Goal: Task Accomplishment & Management: Complete application form

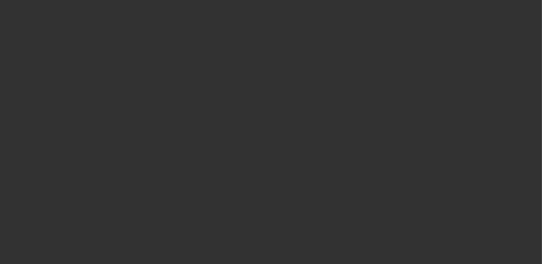
select select "0"
select select "2"
select select "0"
select select "2"
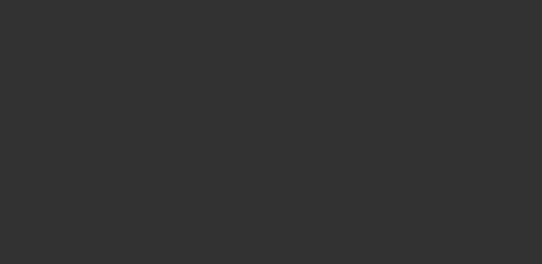
select select "0.1"
select select "0"
select select "2"
select select "0.1"
select select "0"
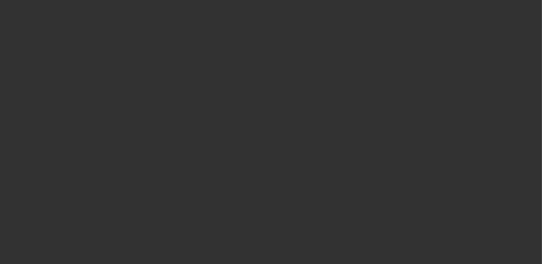
select select "2"
select select "0"
select select "1"
select select "2"
select select "6"
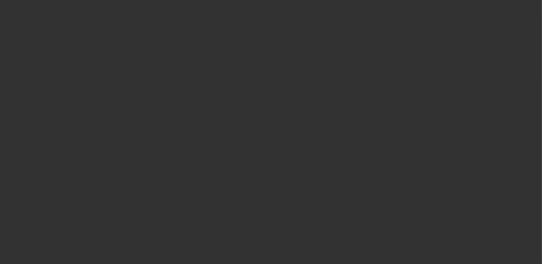
select select "1"
select select "2"
select select "4"
select select "1"
select select "2"
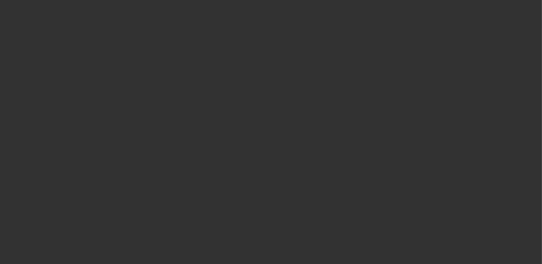
select select "4"
select select "1"
select select "2"
select select "6"
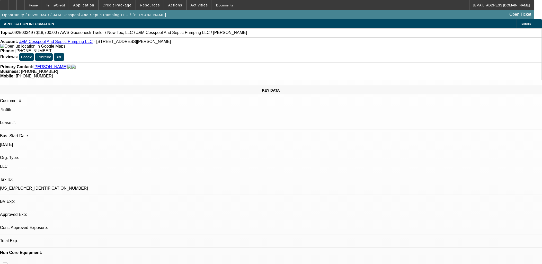
select select "0"
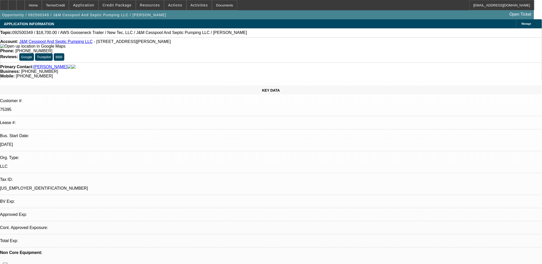
select select "0"
select select "0.1"
select select "0"
select select "0.1"
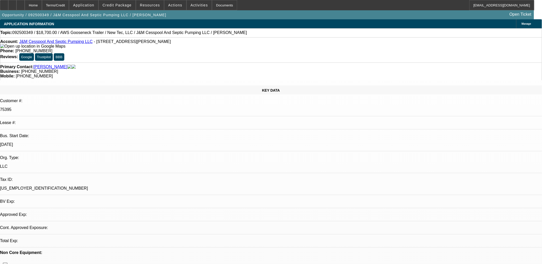
select select "0"
select select "1"
select select "2"
select select "6"
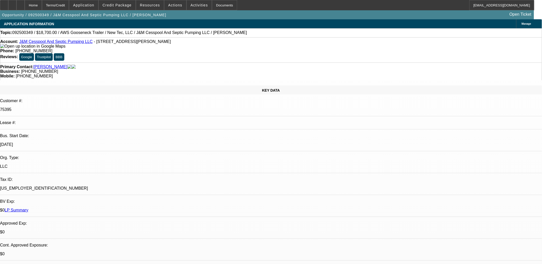
select select "1"
select select "3"
select select "6"
select select "1"
select select "2"
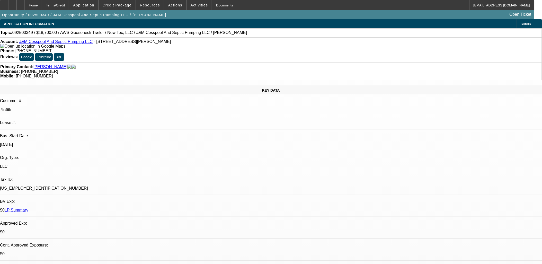
select select "6"
select select "1"
select select "2"
select select "6"
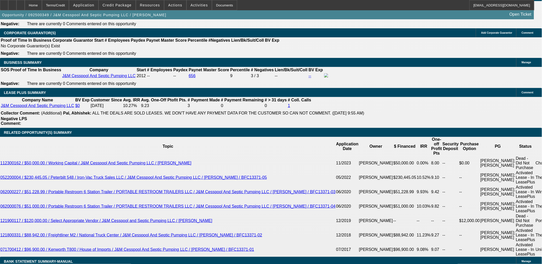
scroll to position [829, 0]
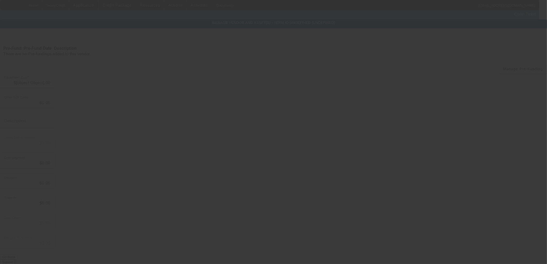
type input "$18,700.00"
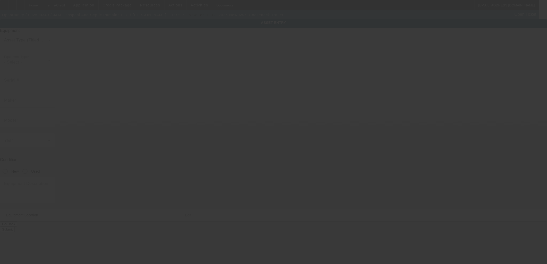
type input "AWS"
type input "Gooseneck Trailer"
radio input "true"
type textarea "Gooseneck Trailer"
type input "47-698 Wailehua Pl"
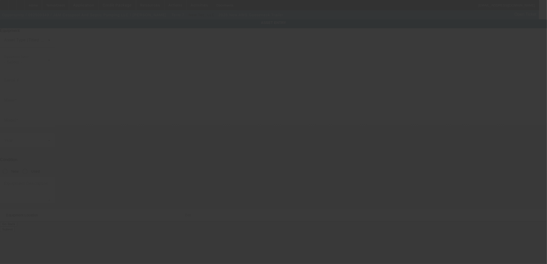
type input "Kaneohe"
type input "96744"
type input "[GEOGRAPHIC_DATA]"
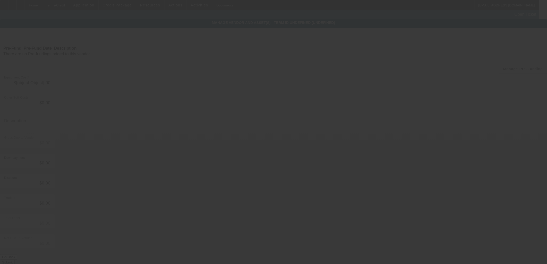
type input "$18,700.00"
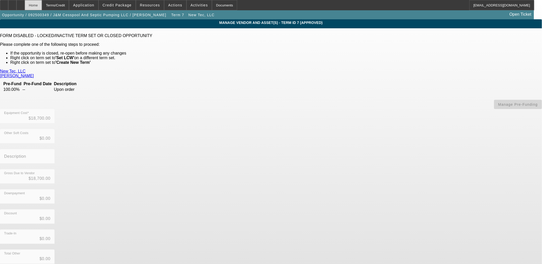
click at [42, 5] on div "Home" at bounding box center [33, 5] width 17 height 10
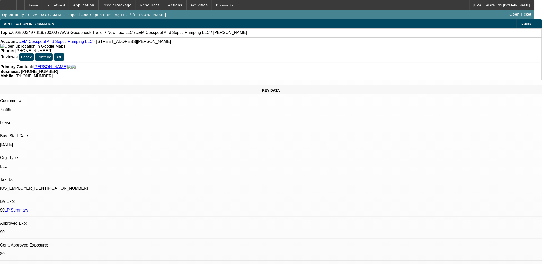
select select "0"
select select "2"
select select "0"
select select "6"
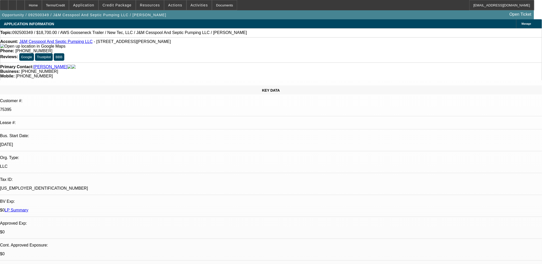
select select "0"
select select "3"
select select "0"
select select "6"
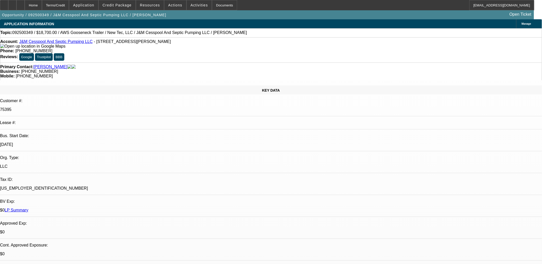
select select "0.1"
select select "0"
select select "2"
select select "0"
select select "6"
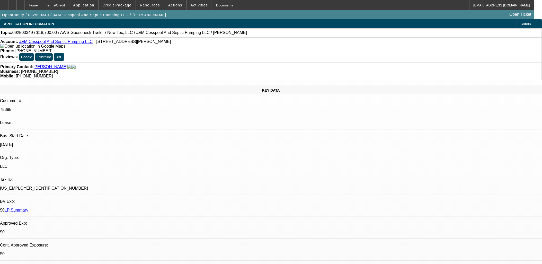
select select "0.1"
select select "0"
select select "2"
select select "0"
select select "6"
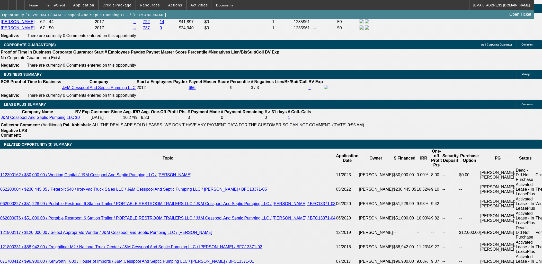
scroll to position [915, 0]
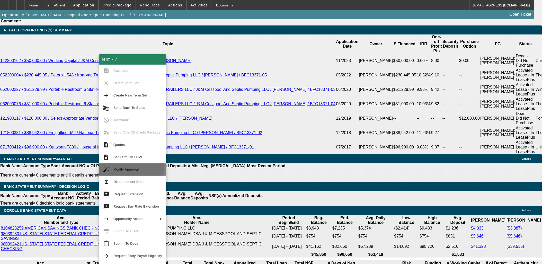
click at [131, 167] on span "Modify Approval" at bounding box center [138, 170] width 49 height 6
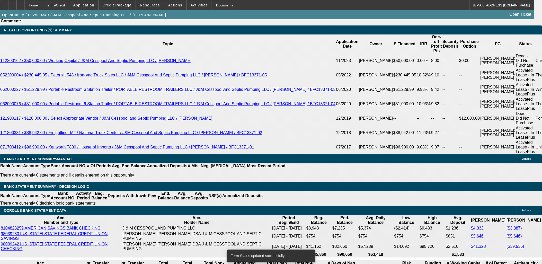
select select "0"
select select "2"
select select "0"
select select "6"
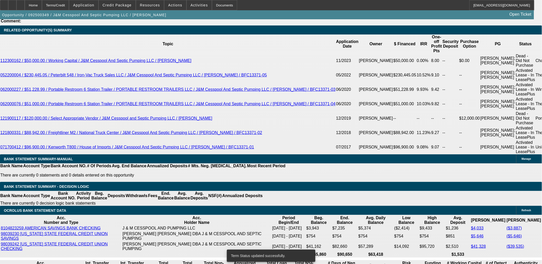
select select "0"
select select "2"
select select "0"
select select "6"
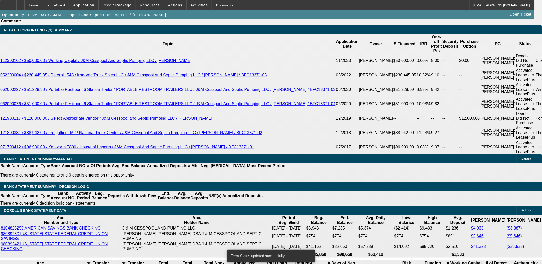
select select "0"
select select "3"
select select "0"
select select "6"
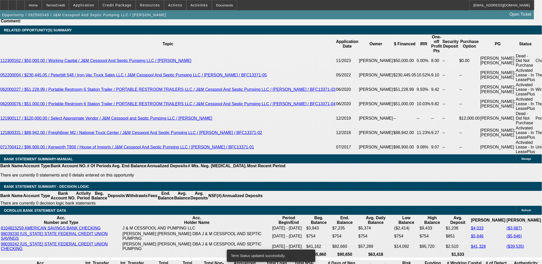
select select "0.1"
select select "0"
select select "2"
select select "0"
select select "6"
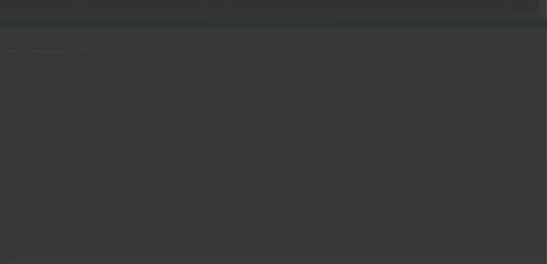
type input "$18,700.00"
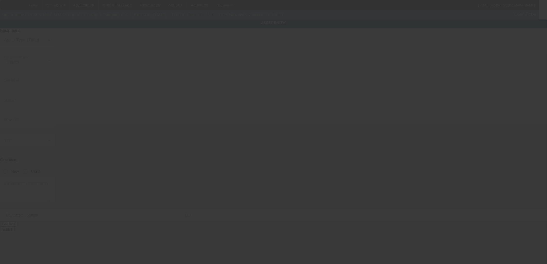
type input "AWS"
type input "Gooseneck Trailer"
radio input "true"
type textarea "Gooseneck Trailer"
type input "47-698 Wailehua Pl"
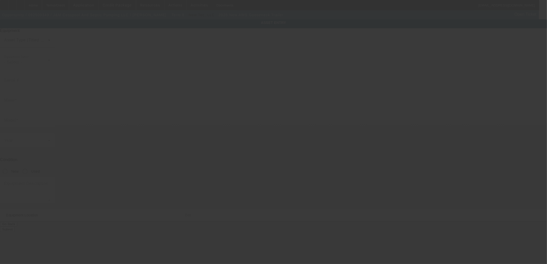
type input "Kaneohe"
type input "96744"
type input "Honolulu"
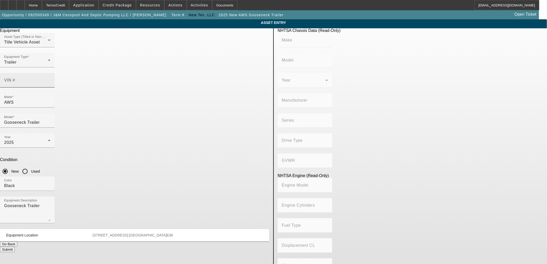
click at [50, 73] on div "VIN #" at bounding box center [27, 80] width 46 height 14
paste input "4A9GF2621TC250029"
type input "4A9GF2621TC250029"
type input "AWS TRAILERS"
type input "AWS Trailers"
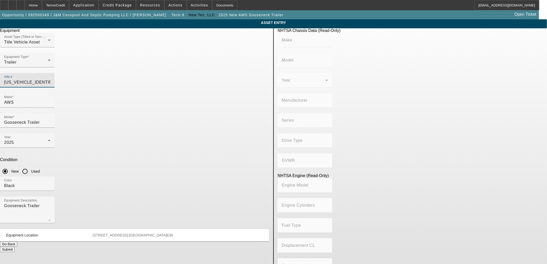
type input "ALS WELDING & STEEL FAB"
type input "Not Applicable"
type input "4A9GF2621TC250029"
click at [50, 133] on div "Year 2025" at bounding box center [27, 140] width 46 height 14
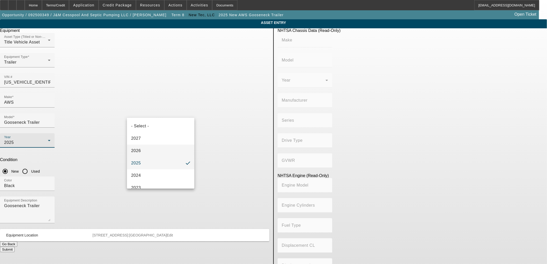
type input "AWS TRAILERS"
type input "AWS Trailers"
type input "ALS WELDING & STEEL FAB"
type input "Not Applicable"
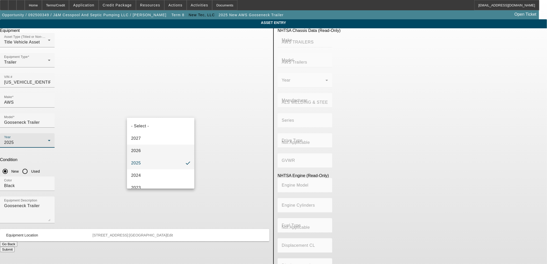
click at [147, 152] on mat-option "2026" at bounding box center [160, 151] width 67 height 12
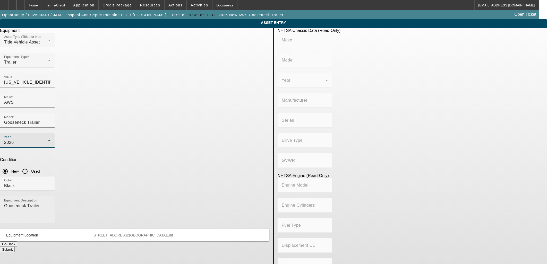
type input "AWS TRAILERS"
type input "AWS Trailers"
type input "ALS WELDING & STEEL FAB"
type input "Not Applicable"
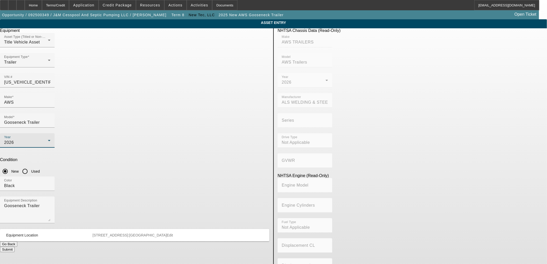
click at [15, 247] on button "Submit" at bounding box center [7, 249] width 15 height 5
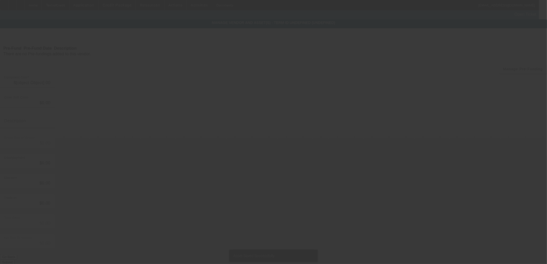
type input "$18,700.00"
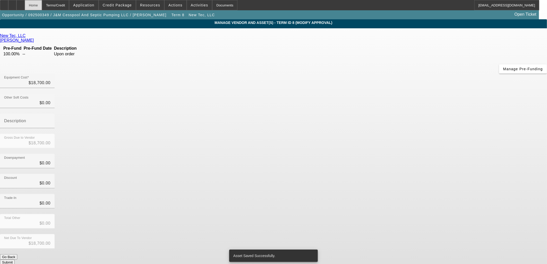
click at [42, 4] on div "Home" at bounding box center [33, 5] width 17 height 10
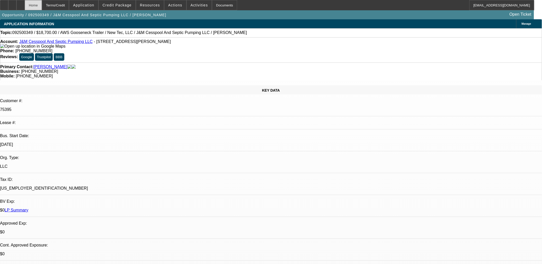
select select "0"
select select "2"
select select "0"
select select "6"
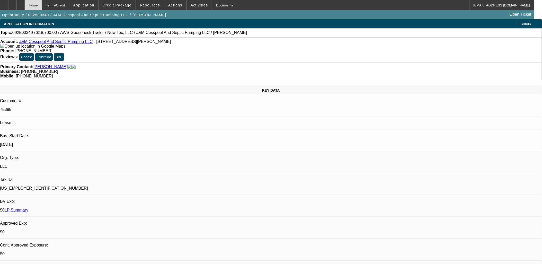
select select "0"
select select "2"
select select "0"
select select "6"
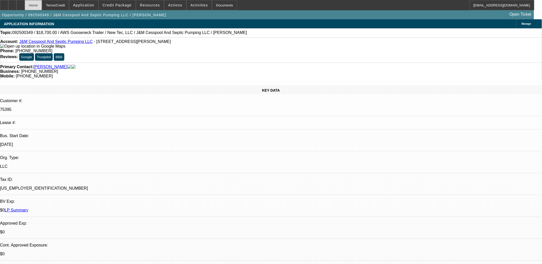
select select "0"
select select "3"
select select "0"
select select "6"
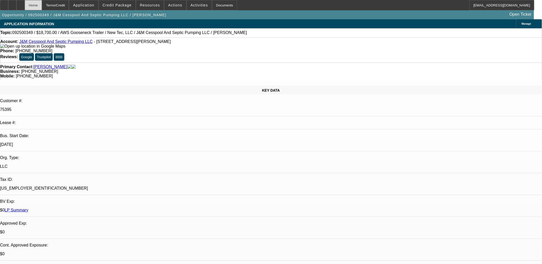
select select "0.1"
select select "0"
select select "2"
select select "0"
select select "6"
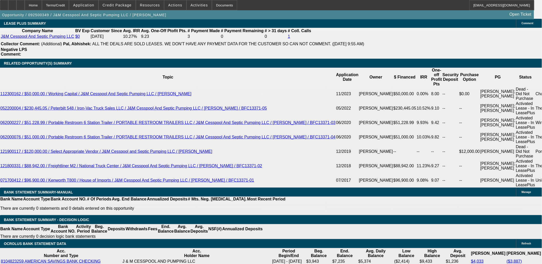
scroll to position [915, 0]
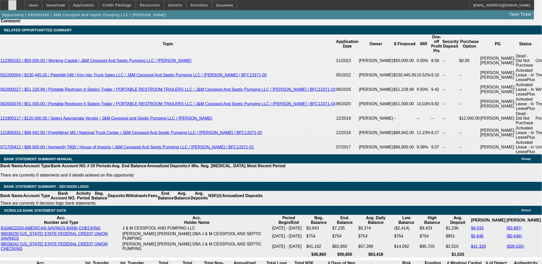
click at [16, 7] on div at bounding box center [12, 5] width 8 height 10
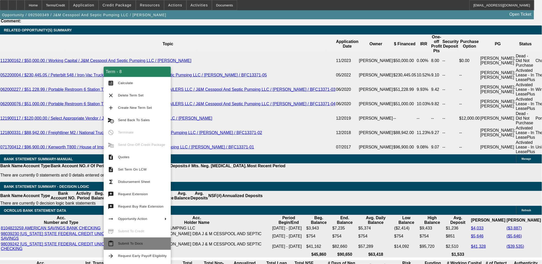
click at [135, 244] on span "Submit To Docs" at bounding box center [130, 244] width 25 height 4
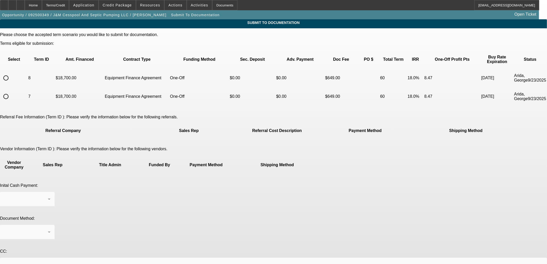
click at [11, 73] on input "radio" at bounding box center [6, 78] width 10 height 10
radio input "true"
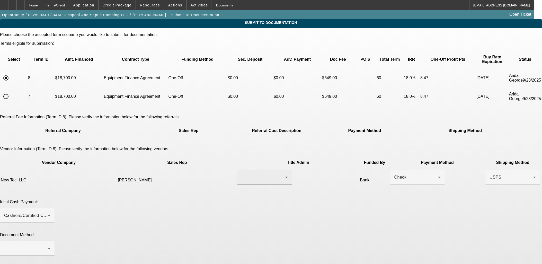
click at [246, 170] on div at bounding box center [265, 177] width 46 height 14
click at [247, 172] on span "Weiner, Jason" at bounding box center [239, 171] width 36 height 6
click at [395, 174] on div "Check" at bounding box center [417, 177] width 44 height 6
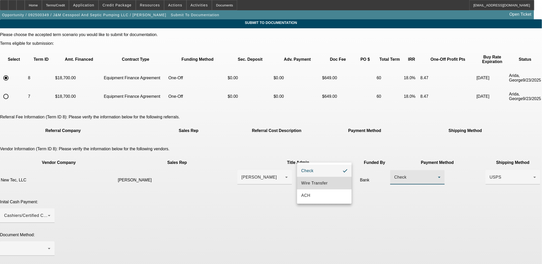
click at [313, 185] on span "Wire Transfer" at bounding box center [314, 183] width 27 height 6
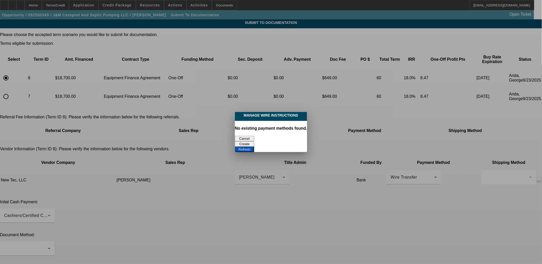
click at [254, 141] on button "Create" at bounding box center [244, 143] width 19 height 5
click at [254, 147] on button "Refresh" at bounding box center [244, 149] width 19 height 5
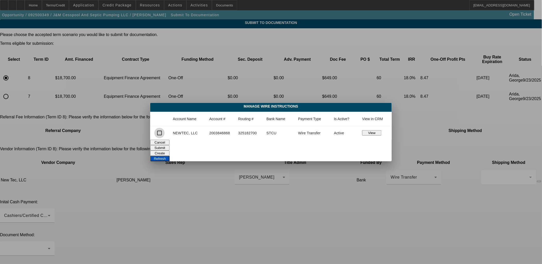
click at [161, 133] on input "checkbox" at bounding box center [159, 133] width 10 height 10
checkbox input "true"
click at [170, 145] on button "Submit" at bounding box center [159, 147] width 19 height 5
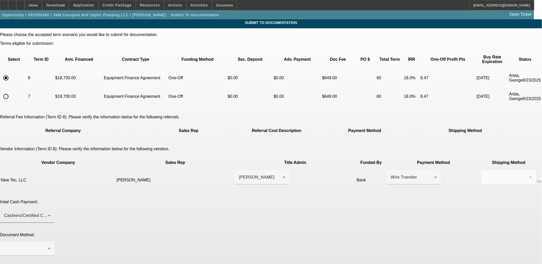
click at [50, 208] on div "Cashiers/Certified Check" at bounding box center [27, 215] width 46 height 14
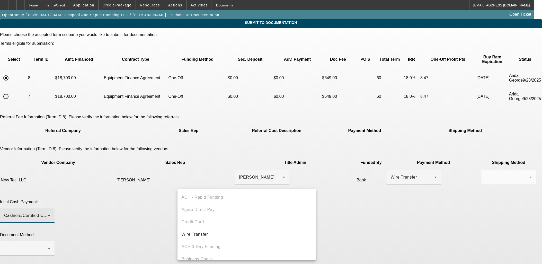
scroll to position [18, 0]
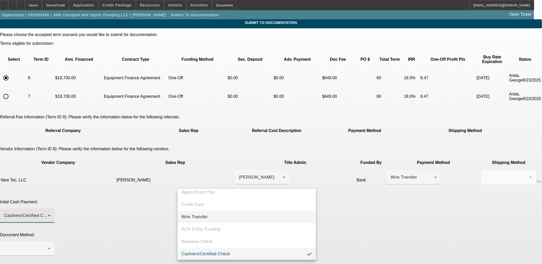
click at [204, 213] on mat-option "Wire Transfer" at bounding box center [247, 217] width 139 height 12
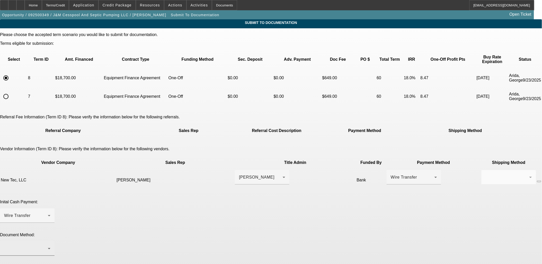
click at [50, 241] on div at bounding box center [27, 248] width 46 height 14
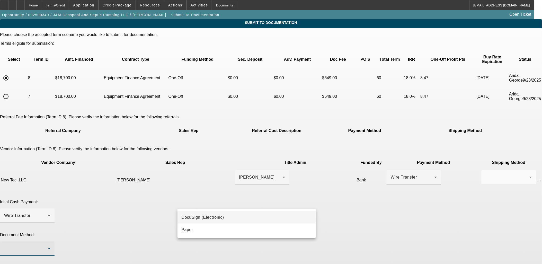
click at [204, 217] on span "DocuSign (Electronic)" at bounding box center [203, 217] width 42 height 6
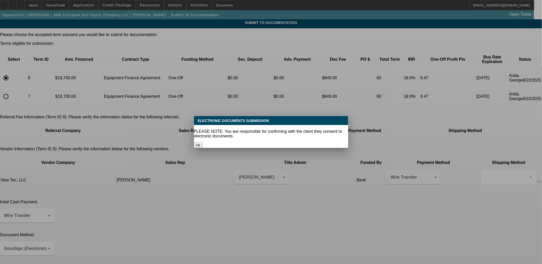
click at [203, 143] on button "Ok" at bounding box center [198, 145] width 8 height 5
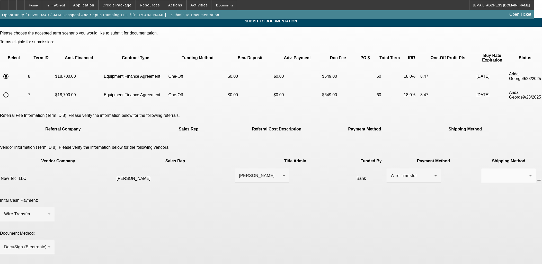
scroll to position [59, 0]
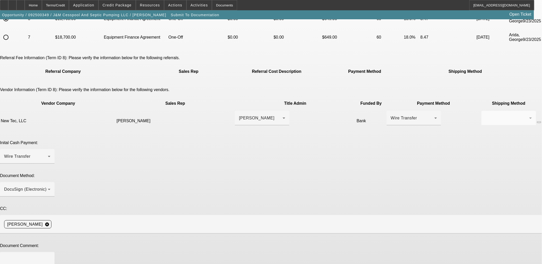
type textarea "Added VIN, updated New Trailer year to 2026 instead of 2025."
click at [50, 256] on textarea at bounding box center [27, 262] width 46 height 12
paste textarea "Kelly Keenan <kelly@newtecsales.com>"
drag, startPoint x: 250, startPoint y: 187, endPoint x: 228, endPoint y: 184, distance: 22.3
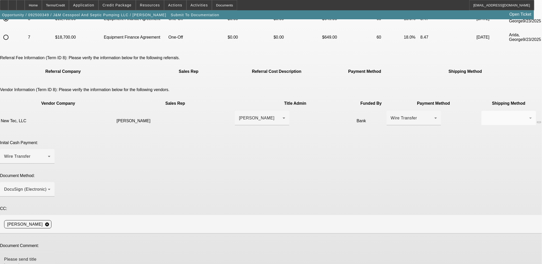
click at [50, 256] on textarea "Please send title instructions to Kelly Keenan <kelly@newtecsales.com" at bounding box center [27, 262] width 46 height 12
click at [50, 256] on textarea "Please send title instructions to kelly@newtecsales.com" at bounding box center [27, 262] width 46 height 12
click at [50, 256] on textarea "OCS automatically adds early payoff language in their documents, right? Please …" at bounding box center [27, 262] width 46 height 12
drag, startPoint x: 291, startPoint y: 186, endPoint x: 174, endPoint y: 189, distance: 117.7
click at [174, 252] on div "OCS automatically adds early payoff language in their documents, right? There i…" at bounding box center [271, 265] width 542 height 26
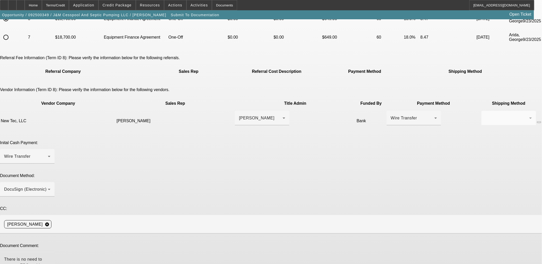
type textarea "There is no need to request EBO verbiage added because OCS already has it in th…"
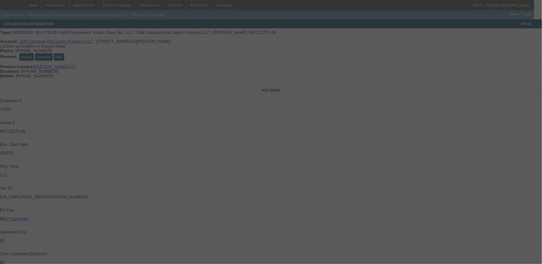
select select "0"
select select "2"
select select "0"
select select "6"
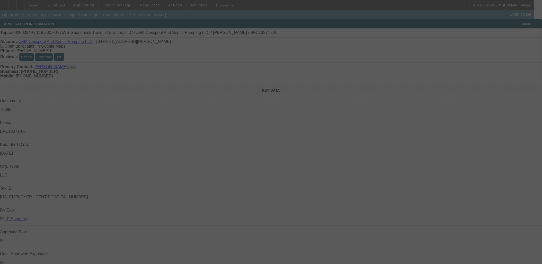
select select "0"
select select "2"
select select "0"
select select "6"
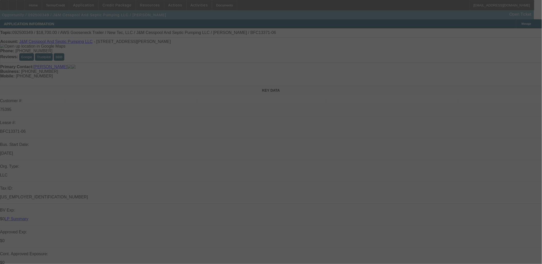
select select "0"
select select "3"
select select "0"
select select "6"
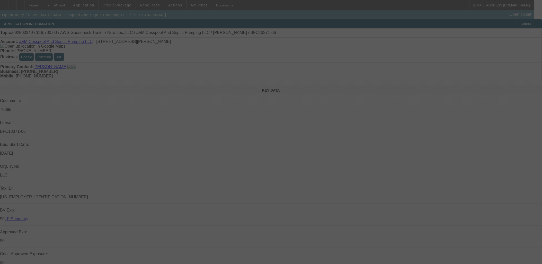
select select "0.1"
select select "0"
select select "2"
select select "0"
select select "6"
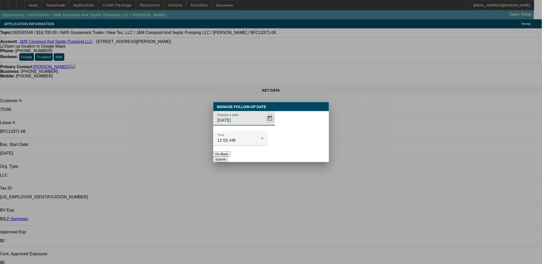
click at [264, 125] on span "Open calendar" at bounding box center [270, 118] width 12 height 12
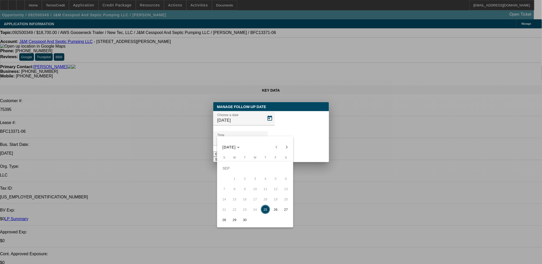
click at [275, 208] on span "26" at bounding box center [275, 209] width 9 height 9
type input "9/26/2025"
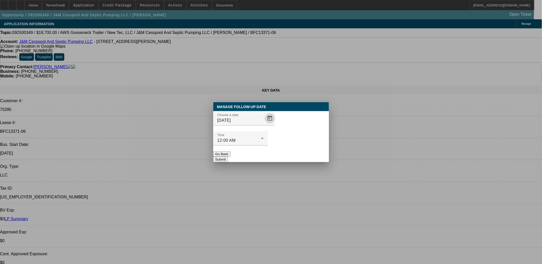
click at [228, 157] on button "Submit" at bounding box center [220, 159] width 15 height 5
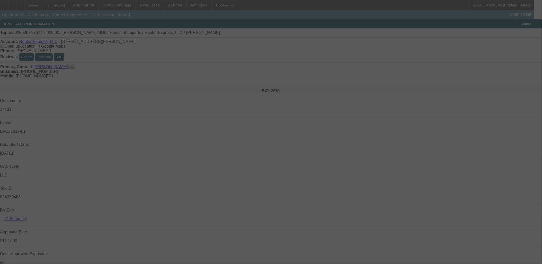
select select "0"
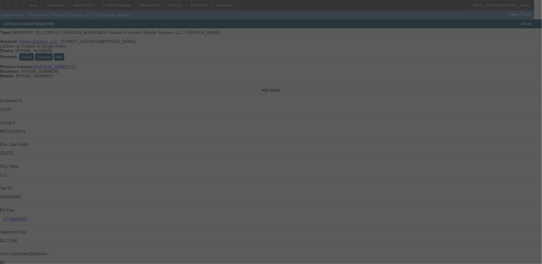
select select "0"
select select "0.1"
select select "0"
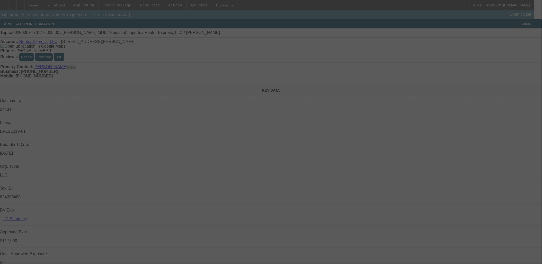
select select "0"
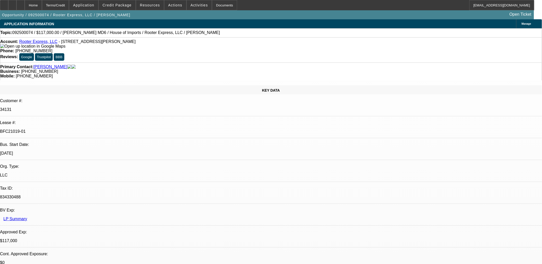
select select "1"
select select "2"
select select "6"
select select "1"
select select "2"
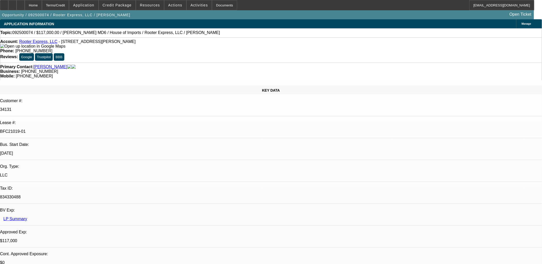
select select "6"
select select "1"
select select "2"
select select "6"
select select "1"
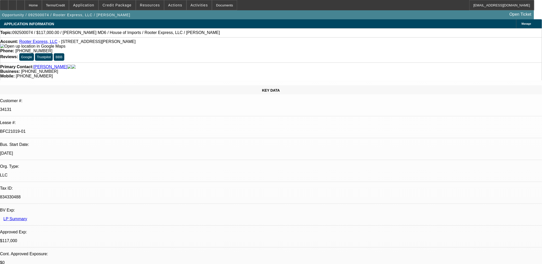
select select "3"
select select "6"
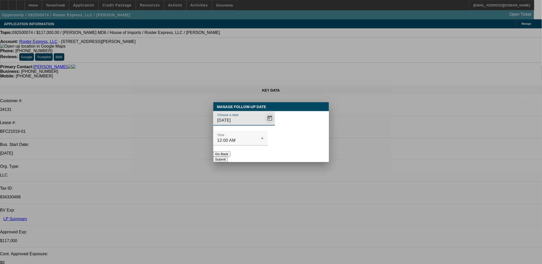
click at [264, 125] on span "Open calendar" at bounding box center [270, 118] width 12 height 12
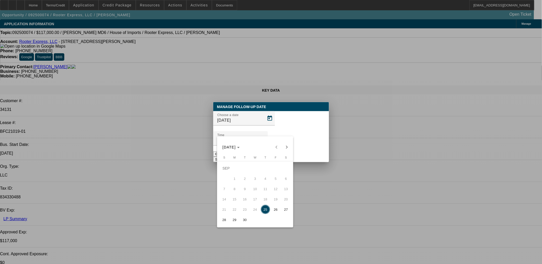
click at [277, 211] on span "26" at bounding box center [275, 209] width 9 height 9
type input "9/26/2025"
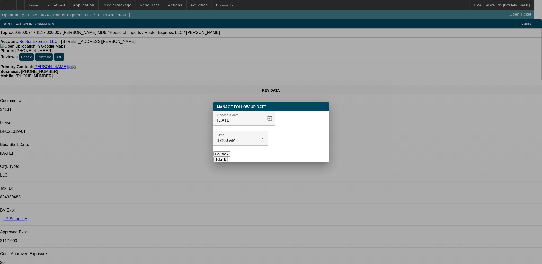
click at [228, 157] on button "Submit" at bounding box center [220, 159] width 15 height 5
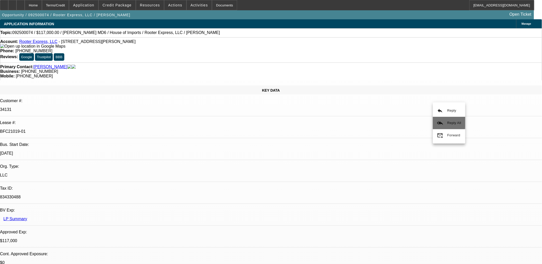
click at [443, 120] on mat-icon "reply_all" at bounding box center [440, 123] width 6 height 6
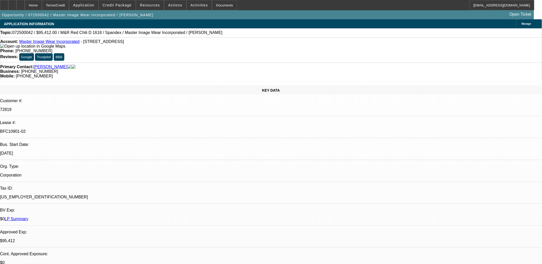
select select "0"
select select "0.1"
select select "0"
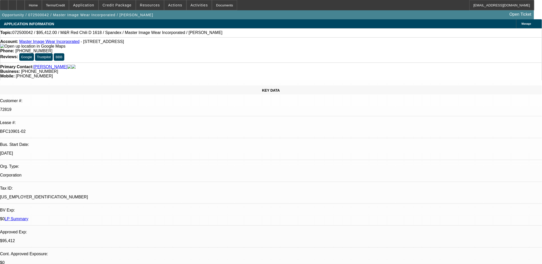
select select "0.1"
select select "0"
select select "0.1"
select select "0"
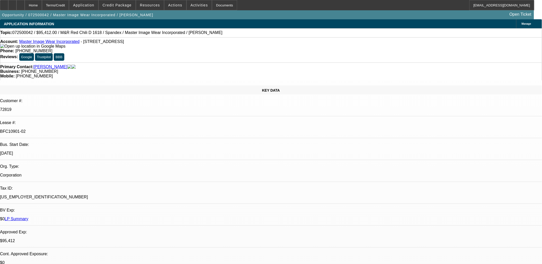
select select "0"
select select "0.1"
select select "1"
select select "4"
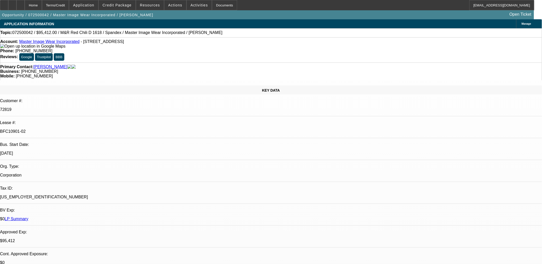
select select "1"
select select "4"
select select "1"
select select "3"
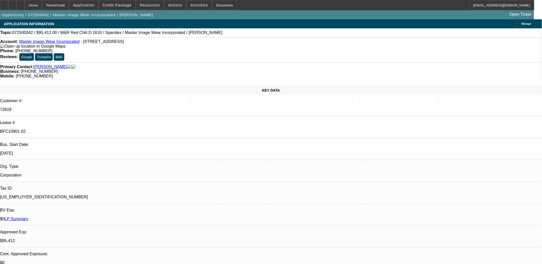
select select "4"
select select "1"
select select "3"
select select "4"
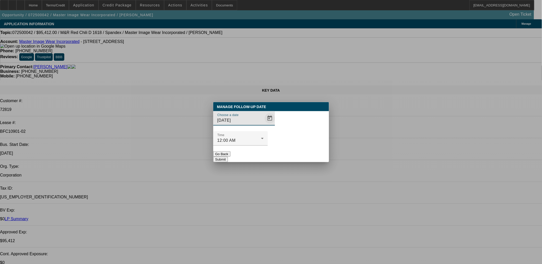
click at [264, 125] on span "Open calendar" at bounding box center [270, 118] width 12 height 12
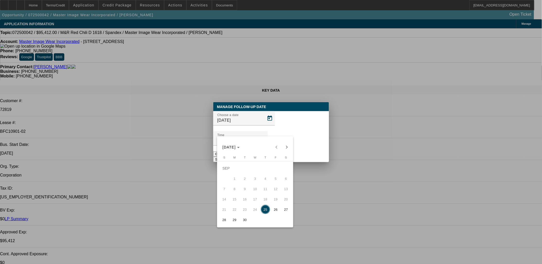
click at [277, 209] on span "26" at bounding box center [275, 209] width 9 height 9
type input "[DATE]"
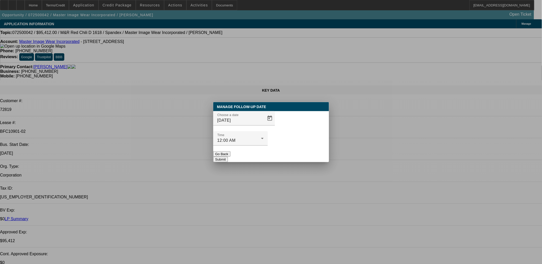
click at [228, 157] on button "Submit" at bounding box center [220, 159] width 15 height 5
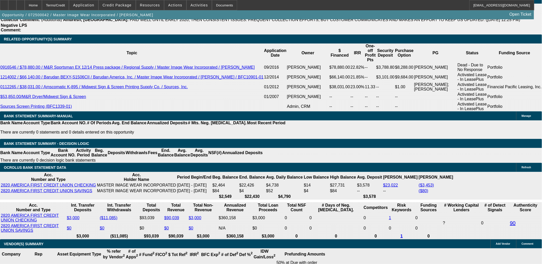
scroll to position [343, 0]
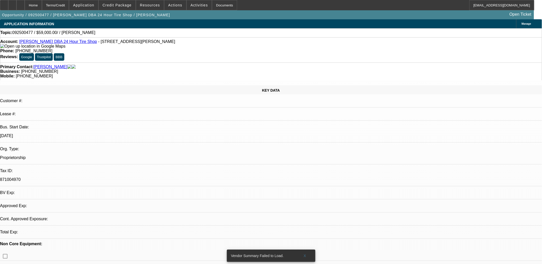
select select "0"
select select "2"
select select "0.1"
select select "4"
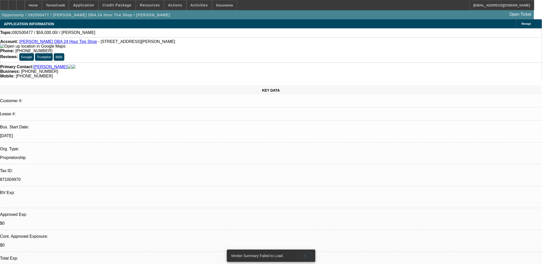
click at [306, 254] on span "X" at bounding box center [305, 256] width 3 height 4
select select "0"
select select "2"
select select "0.1"
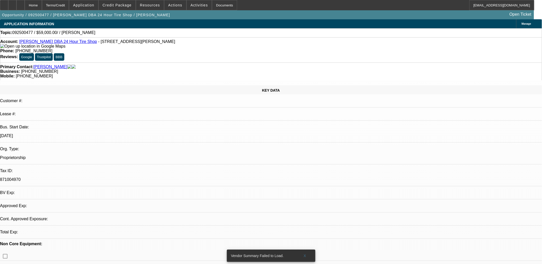
select select "4"
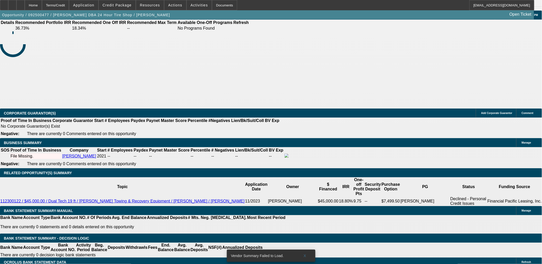
scroll to position [658, 0]
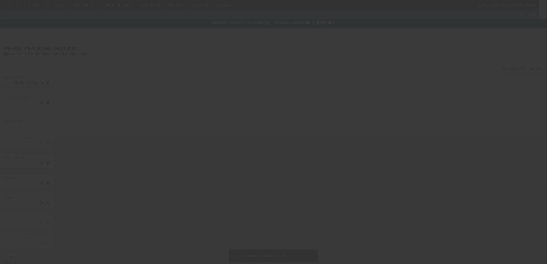
type input "$59,000.00"
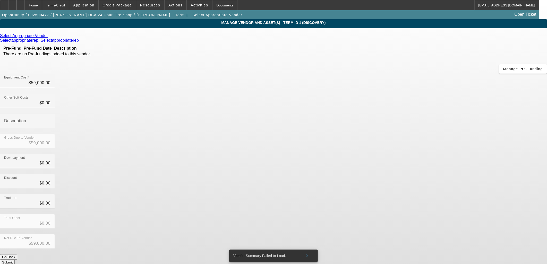
click at [49, 36] on icon at bounding box center [49, 35] width 0 height 4
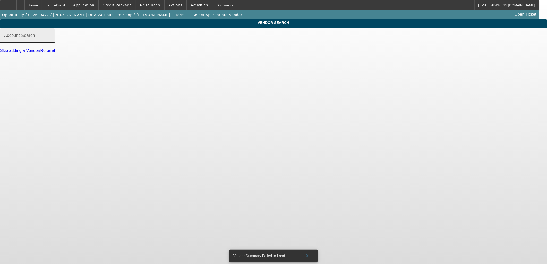
click at [50, 41] on input "Account Search" at bounding box center [27, 37] width 46 height 6
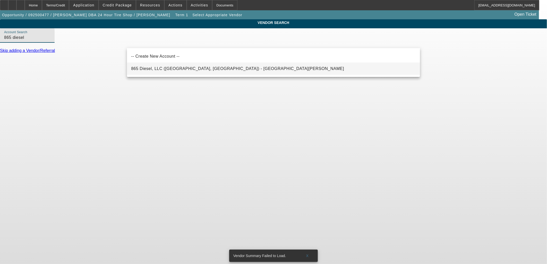
click at [140, 65] on mat-option "865 Diesel, LLC (Lenoir City, TN) - Horstman, William" at bounding box center [273, 69] width 293 height 12
type input "865 Diesel, LLC (Lenoir City, TN) - Horstman, William"
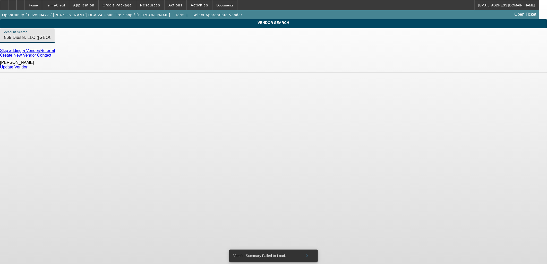
click at [28, 65] on link "Update Vendor" at bounding box center [14, 67] width 28 height 4
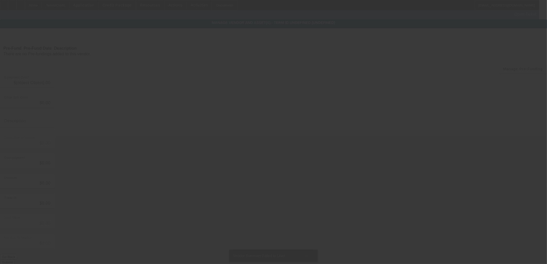
type input "$59,000.00"
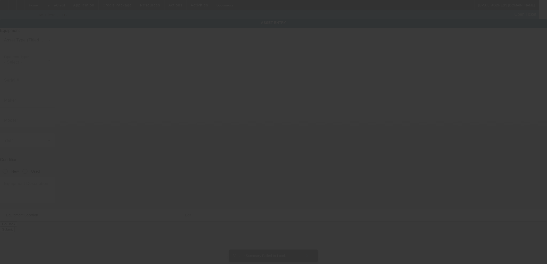
type input "1385 Robin Hood Ln"
type input "Memphis"
type input "38111"
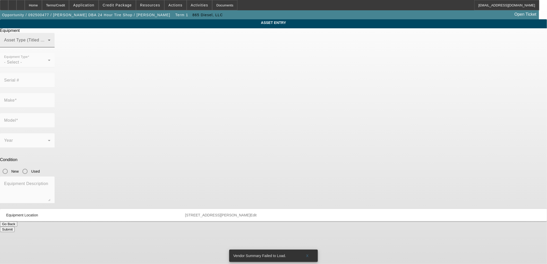
click at [50, 47] on div "Asset Type (Titled or Non-Titled)" at bounding box center [27, 40] width 46 height 14
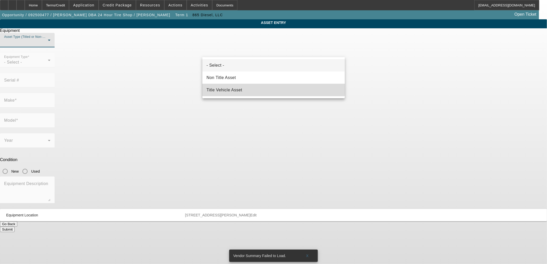
click at [228, 88] on span "Title Vehicle Asset" at bounding box center [224, 90] width 36 height 6
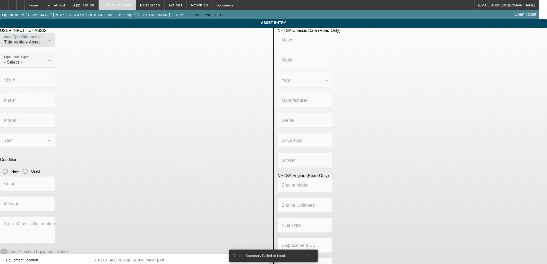
click at [121, 6] on span "Credit Package" at bounding box center [117, 5] width 29 height 4
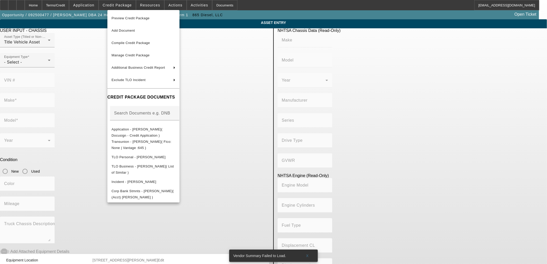
click at [75, 111] on div at bounding box center [273, 132] width 547 height 264
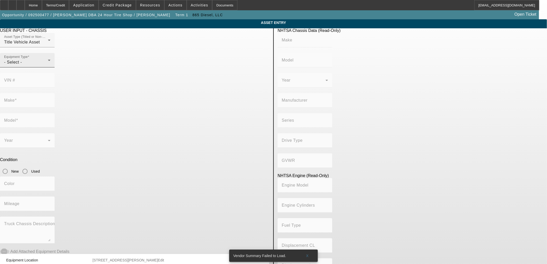
click at [48, 65] on div "- Select -" at bounding box center [26, 62] width 44 height 6
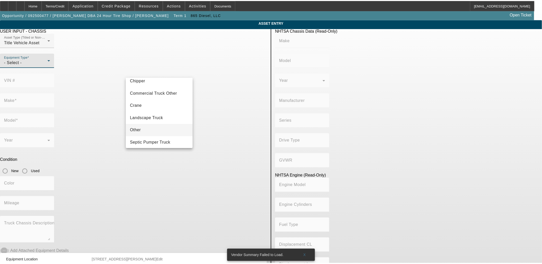
scroll to position [57, 0]
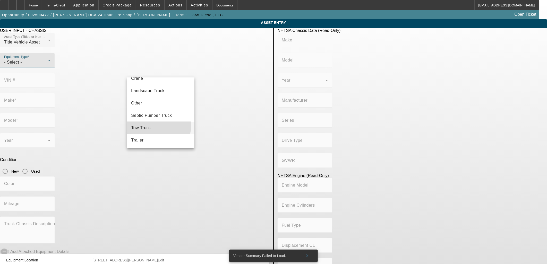
click at [153, 126] on mat-option "Tow Truck" at bounding box center [160, 128] width 67 height 12
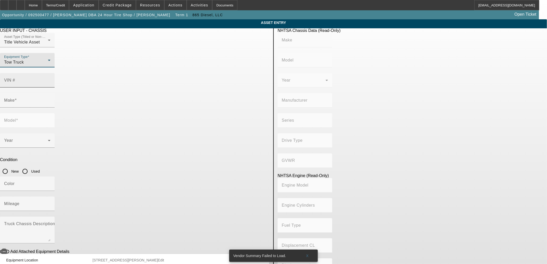
click at [50, 79] on input "VIN #" at bounding box center [27, 82] width 46 height 6
click at [50, 75] on div "VIN #" at bounding box center [27, 80] width 46 height 14
paste input "3C7WRMDL3KG546627"
type input "3C7WRMDL3KG546627"
type input "RAM"
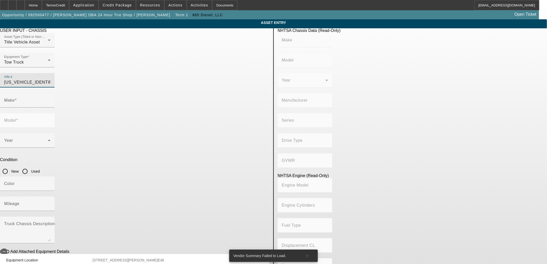
type input "5500"
type input "CHRYSLER DE MEXICO TOLUCA"
type input "4x2"
type input "Class 5: 16,001 - 19,500 lb (7,258 - 8,845 kg)"
type input "6"
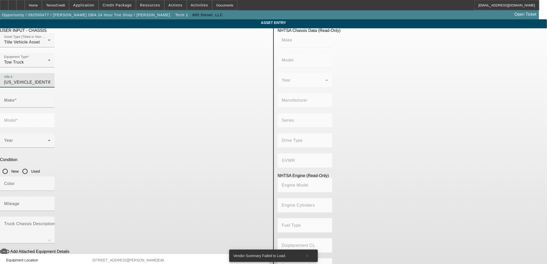
type input "Diesel"
type input "408.85908543470"
type input "6.7"
type input "RAM"
type input "5500"
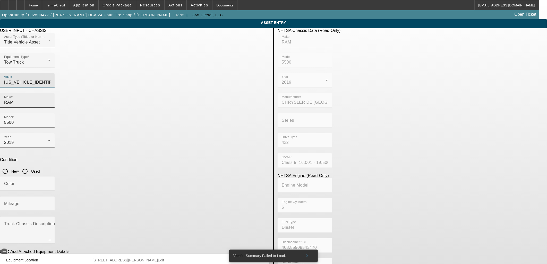
type input "3C7WRMDL3KG546627"
click at [50, 99] on input "RAM" at bounding box center [27, 102] width 46 height 6
type input "RAM"
type input "5500"
type input "CHRYSLER DE MEXICO TOLUCA"
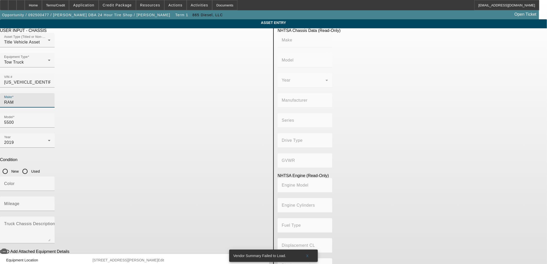
type input "4x2"
type input "Class 5: 16,001 - 19,500 lb (7,258 - 8,845 kg)"
type input "6"
type input "Diesel"
type input "408.85908543470"
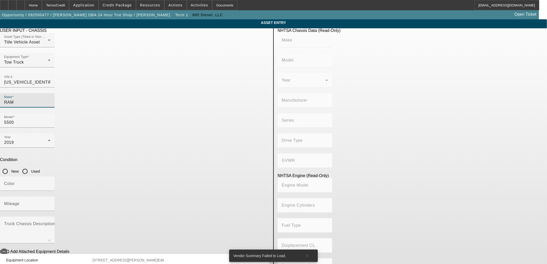
type input "6.7"
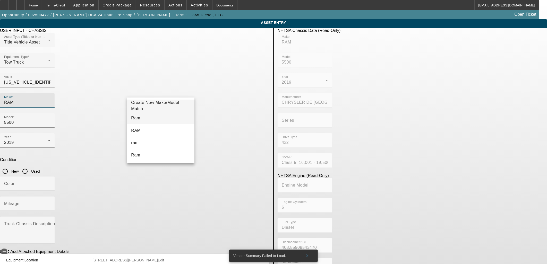
click at [155, 116] on mat-option "Ram" at bounding box center [160, 118] width 67 height 12
type input "Ram"
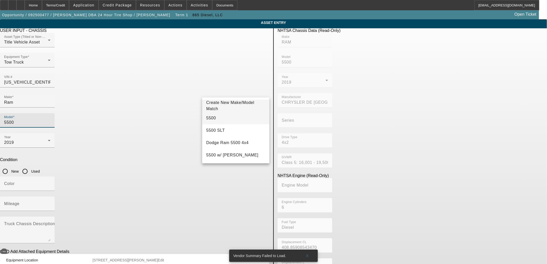
click at [222, 116] on mat-option "5500" at bounding box center [235, 118] width 67 height 12
click at [30, 166] on input "Used" at bounding box center [25, 171] width 10 height 10
radio input "true"
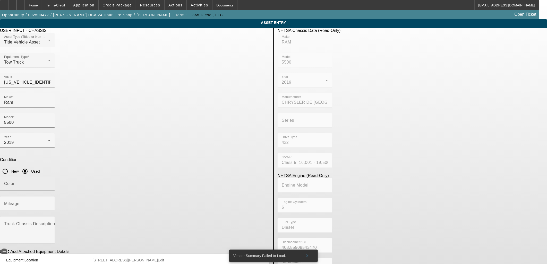
click at [50, 183] on input "Color" at bounding box center [27, 186] width 46 height 6
type input "White"
click at [55, 197] on mat-form-field "Mileage" at bounding box center [27, 207] width 55 height 20
click at [20, 202] on mat-label "Mileage" at bounding box center [11, 204] width 15 height 4
click at [50, 203] on input "Mileage" at bounding box center [27, 206] width 46 height 6
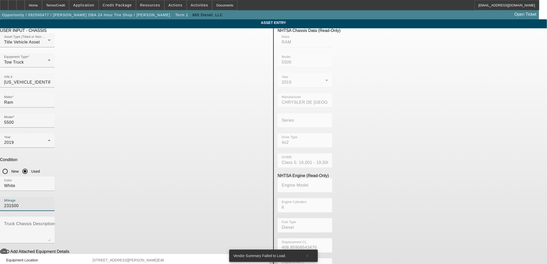
type input "231500"
click at [120, 222] on mat-label "Truck Chassis Description (Describe the truck chassis only)" at bounding box center [62, 224] width 116 height 4
click at [50, 223] on textarea "Truck Chassis Description (Describe the truck chassis only)" at bounding box center [27, 232] width 46 height 19
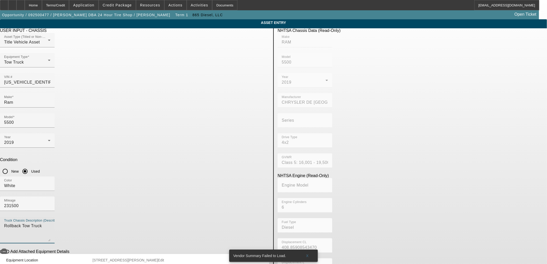
type textarea "Rollback Tow Truck"
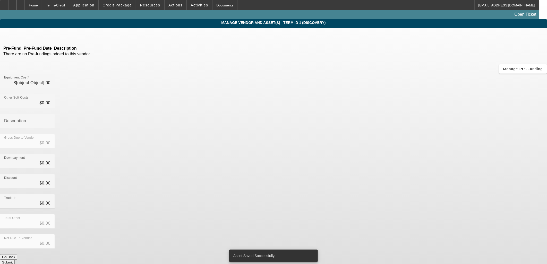
type input "$59,000.00"
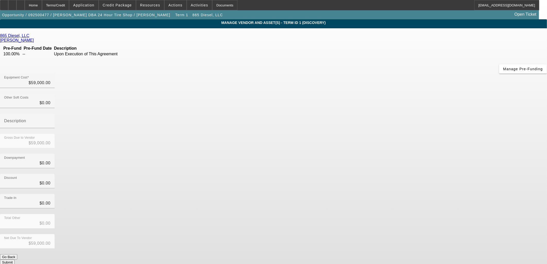
click at [15, 260] on button "Submit" at bounding box center [7, 262] width 15 height 5
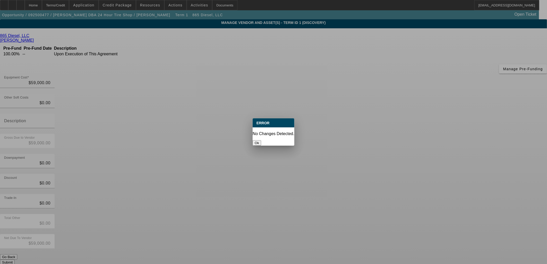
drag, startPoint x: 271, startPoint y: 139, endPoint x: 274, endPoint y: 139, distance: 3.9
click at [261, 140] on button "Ok" at bounding box center [256, 142] width 8 height 5
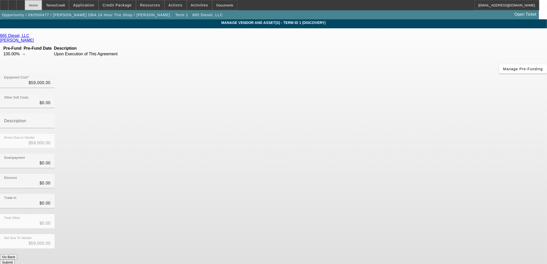
click at [42, 7] on div "Home" at bounding box center [33, 5] width 17 height 10
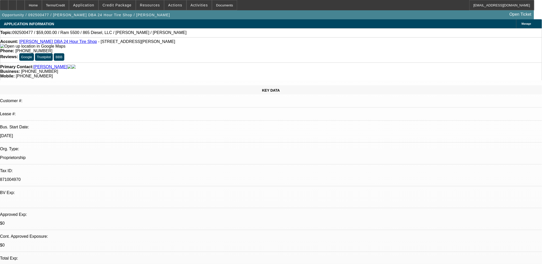
select select "0"
select select "2"
select select "0.1"
select select "4"
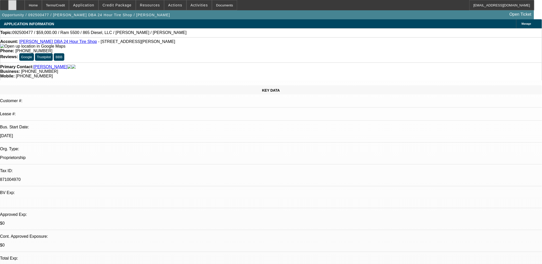
click at [16, 6] on div at bounding box center [12, 5] width 8 height 10
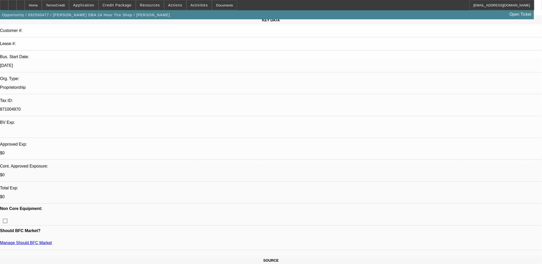
scroll to position [86, 0]
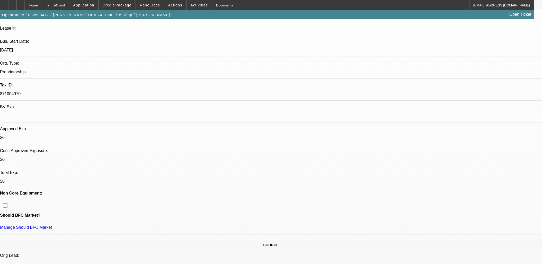
click at [129, 3] on span "Credit Package" at bounding box center [117, 5] width 29 height 4
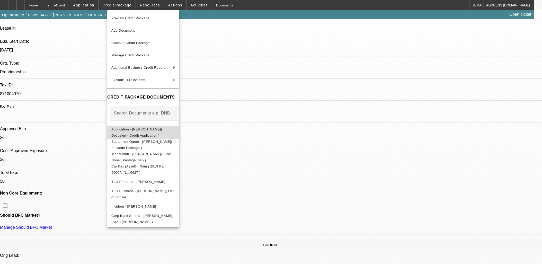
click at [138, 130] on span "Application - Calvin Robinson( Docusign - Credit Application )" at bounding box center [136, 132] width 51 height 10
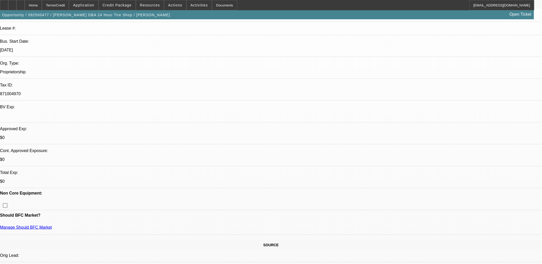
click at [121, 2] on span at bounding box center [117, 5] width 37 height 12
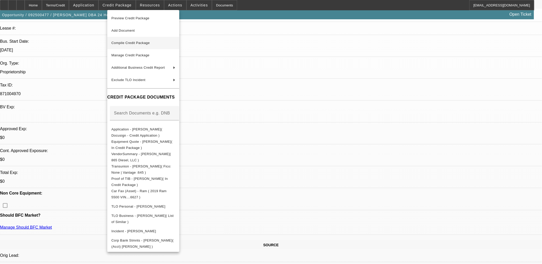
click at [143, 41] on span "Compile Credit Package" at bounding box center [130, 43] width 38 height 4
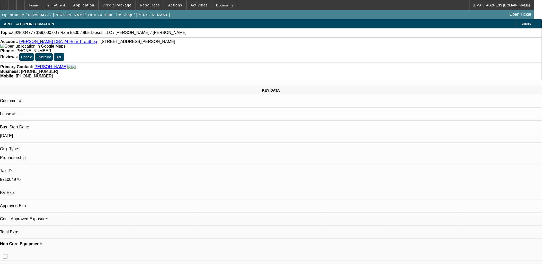
select select "0"
select select "2"
select select "0.1"
select select "4"
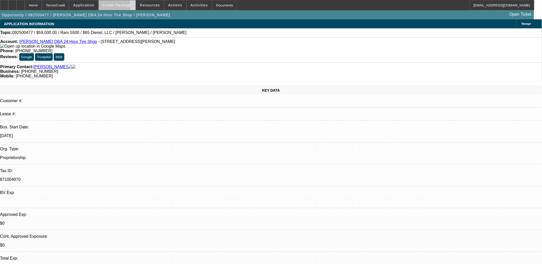
click at [117, 8] on span at bounding box center [117, 5] width 37 height 12
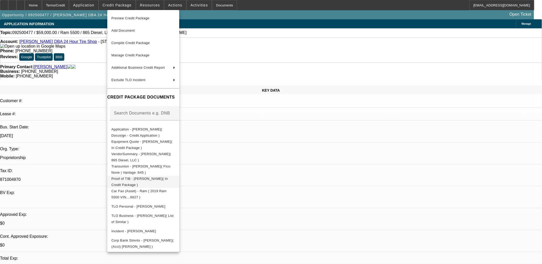
click at [136, 180] on span "Proof of TIB - [PERSON_NAME]( In Credit Package )" at bounding box center [139, 182] width 56 height 10
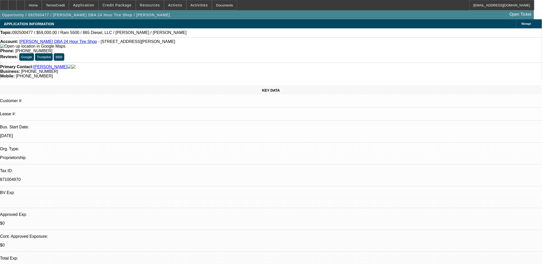
radio input "true"
click at [113, 5] on span "Credit Package" at bounding box center [117, 5] width 29 height 4
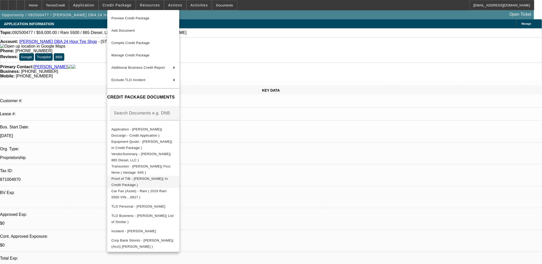
click at [138, 184] on button "Proof of TIB - [PERSON_NAME]( In Credit Package )" at bounding box center [143, 182] width 72 height 12
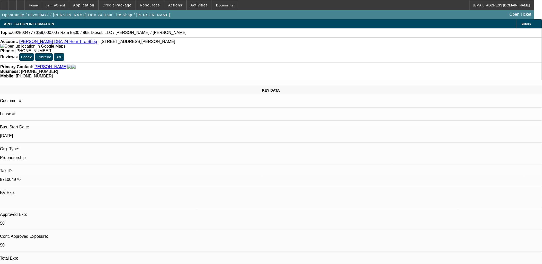
drag, startPoint x: 472, startPoint y: 106, endPoint x: 462, endPoint y: 103, distance: 10.4
drag, startPoint x: 458, startPoint y: 104, endPoint x: 444, endPoint y: 101, distance: 14.3
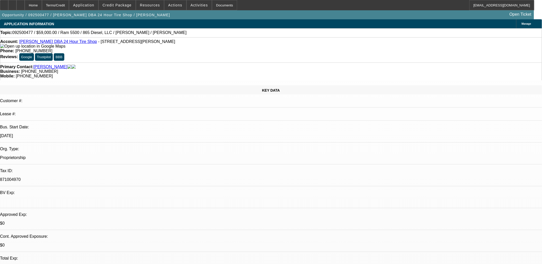
type textarea "Calvin Robinson has operated DBA 24 Hour Tire Shop since August 10, 2021 (busin…"
radio input "true"
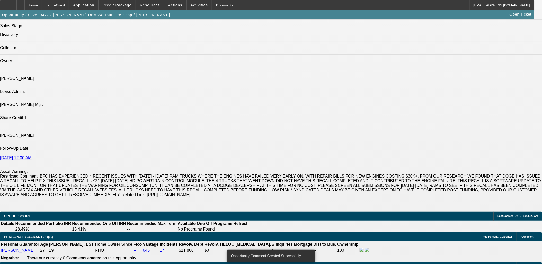
scroll to position [715, 0]
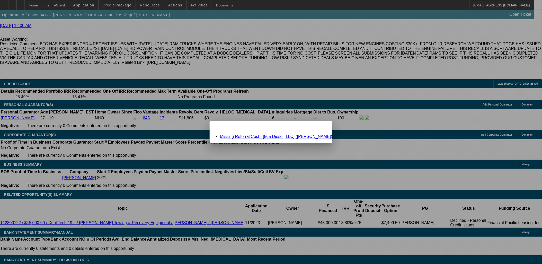
click at [259, 137] on link "Missing Referral Cost - [865 Diesel, LLC] (Horstman, William)" at bounding box center [276, 136] width 112 height 4
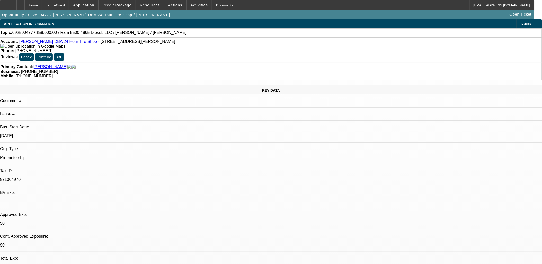
scroll to position [715, 0]
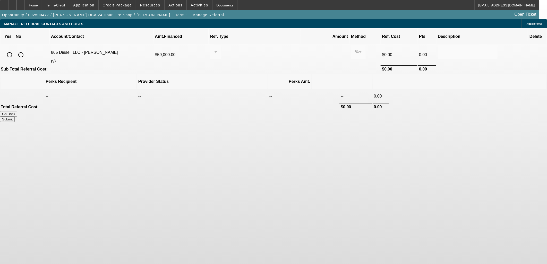
click at [15, 50] on input "radio" at bounding box center [9, 55] width 10 height 10
radio input "true"
click at [217, 49] on div at bounding box center [215, 52] width 3 height 14
click at [256, 73] on span "Pay vendor COMPANY" at bounding box center [257, 72] width 45 height 6
drag, startPoint x: 297, startPoint y: 44, endPoint x: 292, endPoint y: 44, distance: 5.4
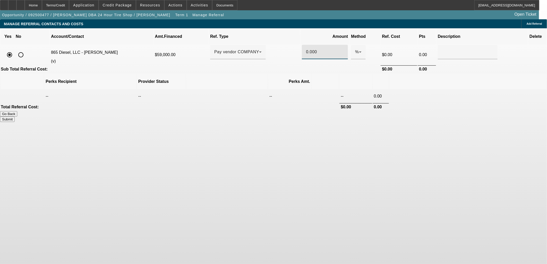
click at [302, 45] on div "0.000" at bounding box center [325, 52] width 46 height 14
click at [389, 74] on th at bounding box center [467, 81] width 157 height 15
click at [15, 117] on button "Submit" at bounding box center [7, 119] width 15 height 5
type input "1.000"
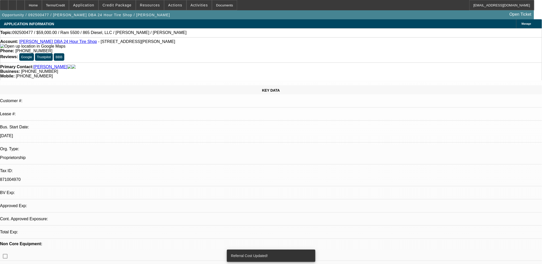
select select "0"
select select "2"
select select "0.1"
select select "4"
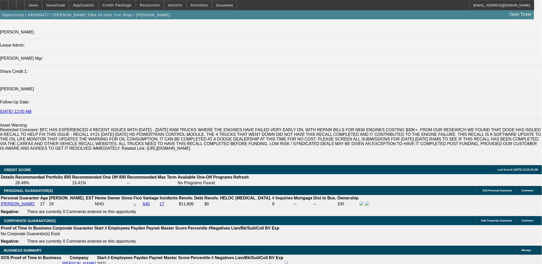
scroll to position [772, 0]
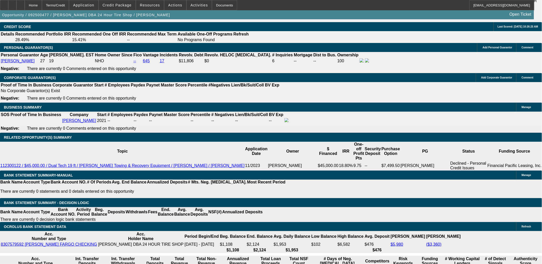
select select "0.1"
type input "$5,900.00"
type input "UNKNOWN"
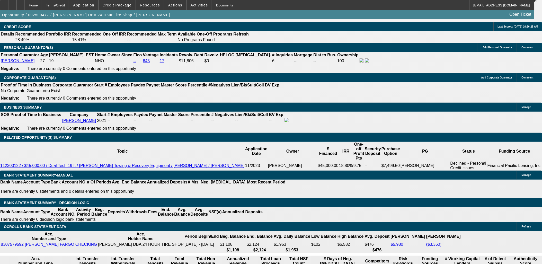
drag, startPoint x: 109, startPoint y: 150, endPoint x: 124, endPoint y: 147, distance: 15.1
type input "48"
type input "20"
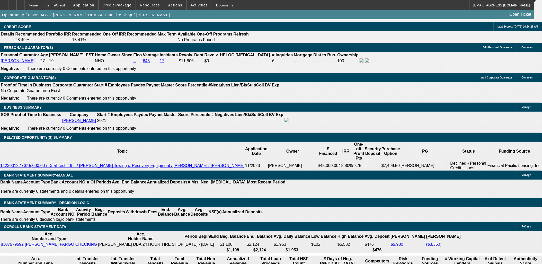
type input "$2,304.02"
type input "$1,152.01"
type input "$3,231.70"
type input "$1,615.85"
type input "20"
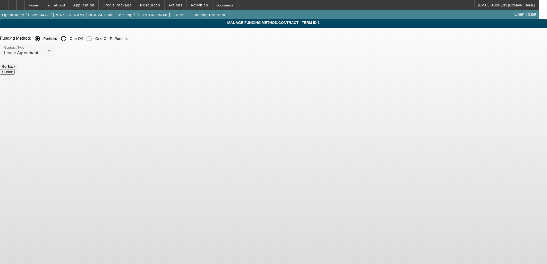
drag, startPoint x: 192, startPoint y: 40, endPoint x: 191, endPoint y: 43, distance: 2.9
click at [69, 40] on input "One-Off" at bounding box center [63, 38] width 10 height 10
radio input "true"
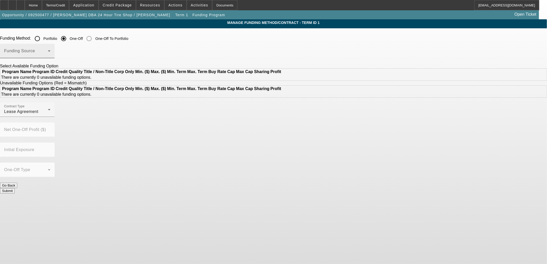
click at [48, 52] on span at bounding box center [26, 53] width 44 height 6
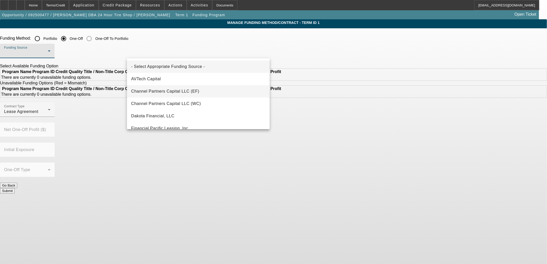
click at [179, 92] on span "Channel Partners Capital LLC (EF)" at bounding box center [165, 91] width 68 height 6
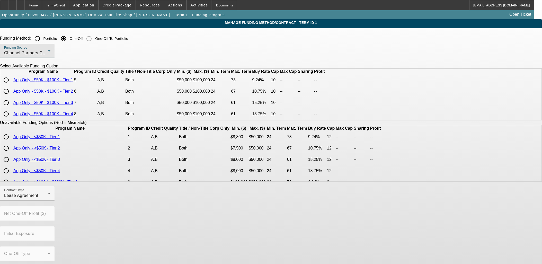
scroll to position [9, 0]
click at [11, 119] on input "radio" at bounding box center [6, 114] width 10 height 10
radio input "true"
click at [48, 199] on div "Lease Agreement" at bounding box center [26, 196] width 44 height 6
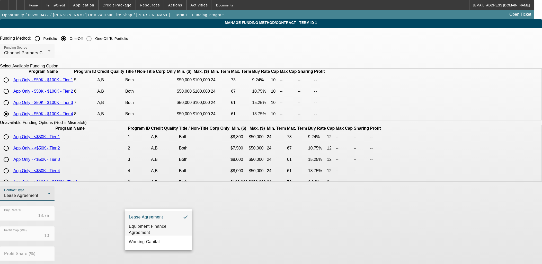
click at [160, 234] on span "Equipment Finance Agreement" at bounding box center [158, 229] width 59 height 12
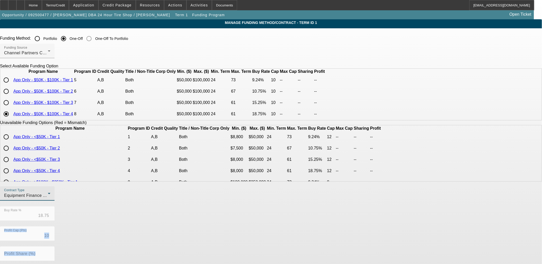
click at [214, 232] on div "Contract Type Equipment Finance Agreement Buy Rate % 18.75 Profit Cap (Pts) 10 …" at bounding box center [271, 266] width 542 height 161
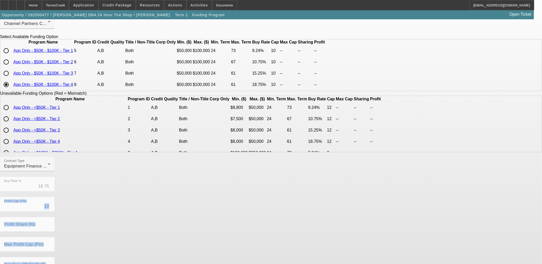
scroll to position [86, 0]
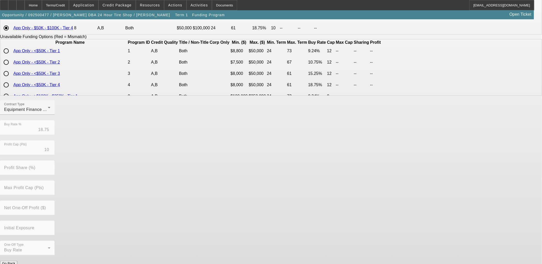
click at [302, 188] on div "Contract Type Equipment Finance Agreement Buy Rate % 18.75 Profit Cap (Pts) 10 …" at bounding box center [271, 180] width 542 height 161
click at [15, 264] on button "Submit" at bounding box center [7, 268] width 15 height 5
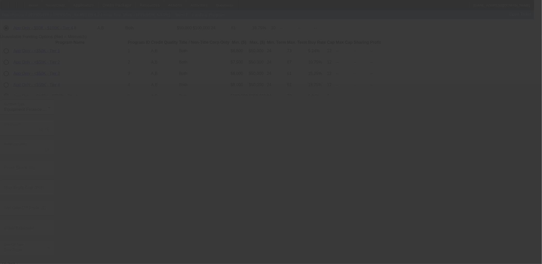
radio input "true"
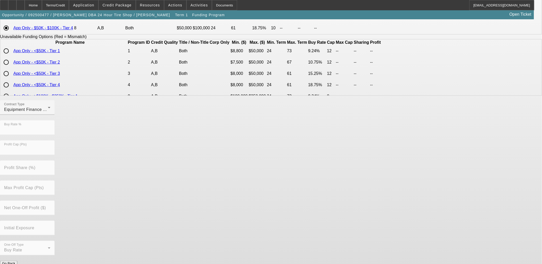
scroll to position [0, 0]
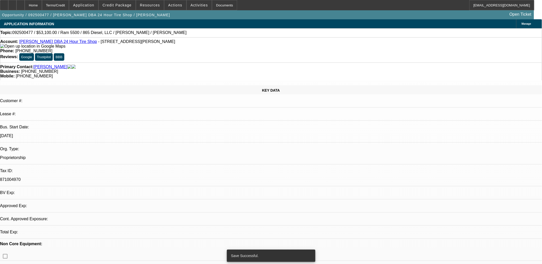
select select "0.1"
select select "2"
select select "0"
select select "6"
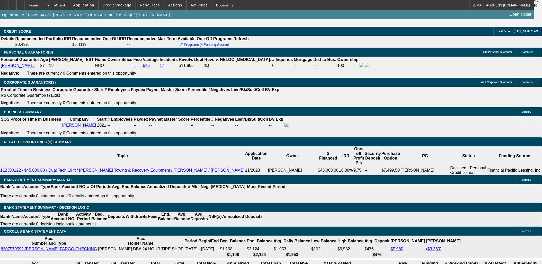
scroll to position [801, 0]
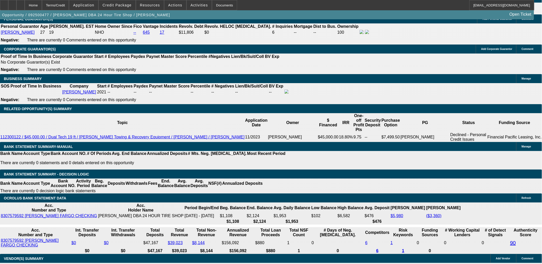
type input "$0.00"
click at [261, 123] on body "Home Terms/Credit Application Credit Package Resources Actions Activities Docum…" at bounding box center [271, 193] width 542 height 1989
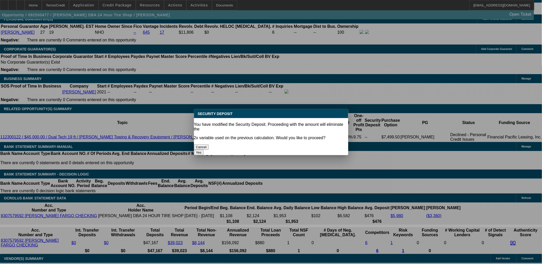
drag, startPoint x: 312, startPoint y: 141, endPoint x: 251, endPoint y: 142, distance: 61.5
click at [204, 150] on button "Yes" at bounding box center [199, 152] width 10 height 5
select select "0"
type input "UNKNOWN"
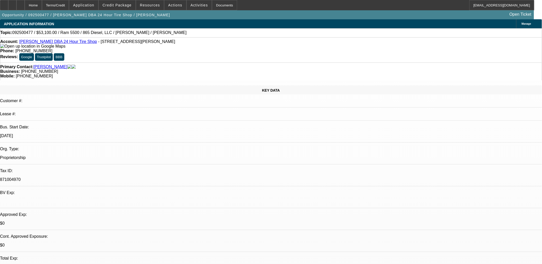
scroll to position [801, 0]
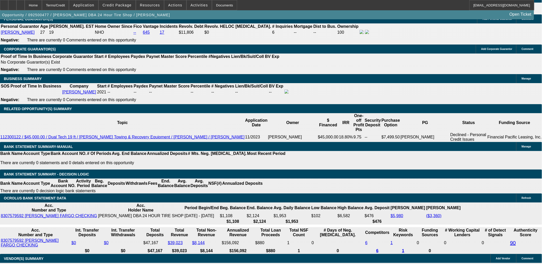
drag, startPoint x: 85, startPoint y: 129, endPoint x: 149, endPoint y: 126, distance: 64.4
type input "$5,900.00"
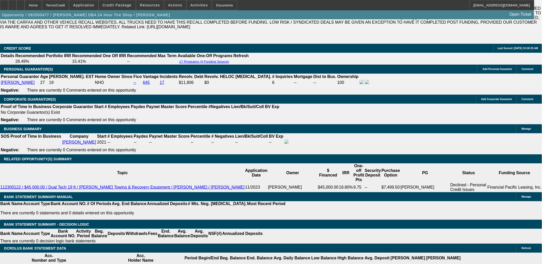
scroll to position [715, 0]
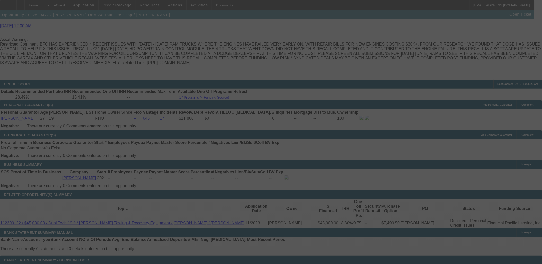
select select "0.1"
select select "0"
select select "2"
select select "0"
select select "6"
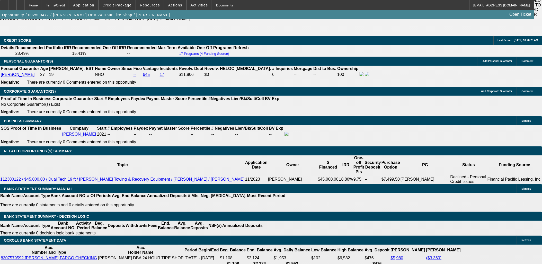
scroll to position [772, 0]
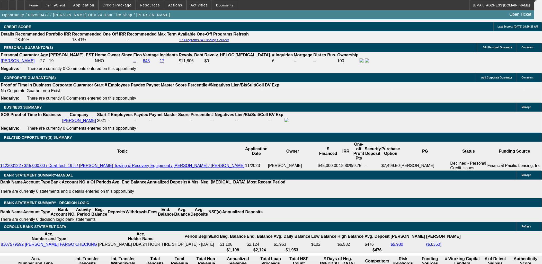
type input "16"
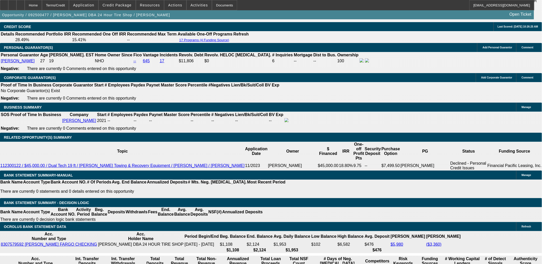
type input "UNKNOWN"
type input "1649"
type input "21.2"
type input "$1,649.00"
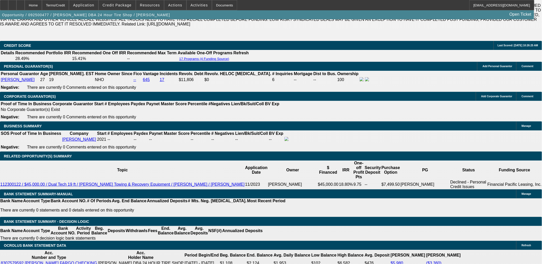
scroll to position [743, 0]
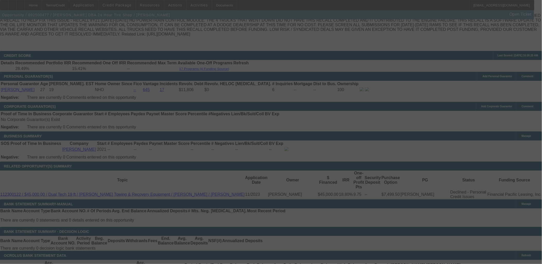
select select "0.1"
select select "0"
select select "2"
select select "0"
select select "6"
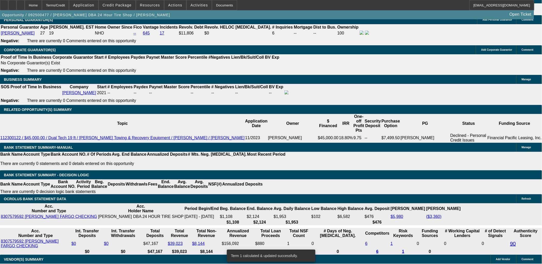
scroll to position [801, 0]
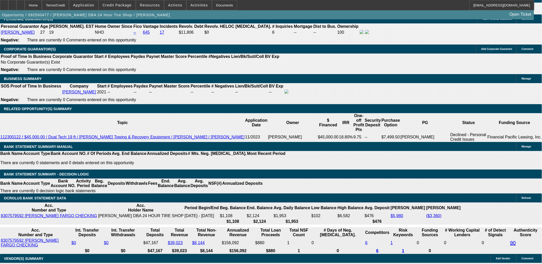
type input "17"
type input "UNKNOWN"
type input "170"
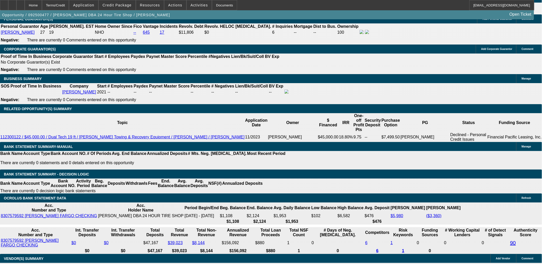
type input "1700"
type input "22.9"
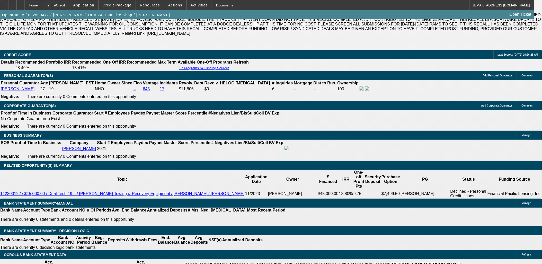
scroll to position [743, 0]
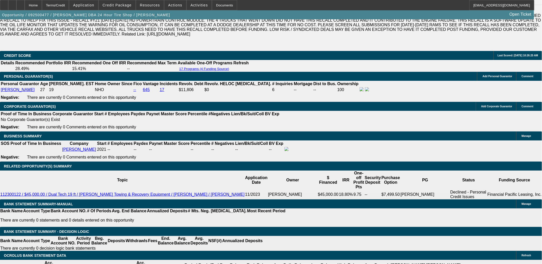
type input "$1,700.00"
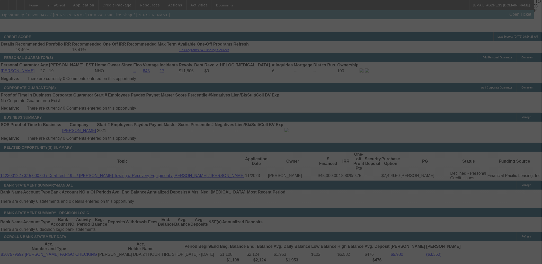
scroll to position [772, 0]
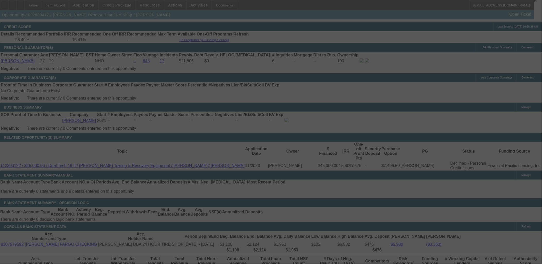
select select "0.1"
select select "0"
select select "2"
select select "0"
select select "6"
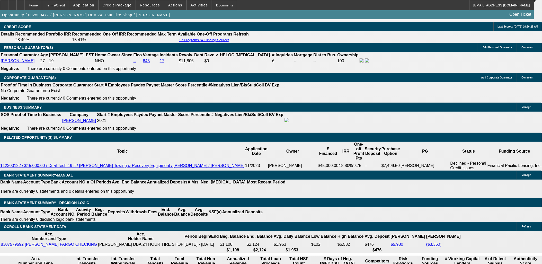
type input "14"
type input "UNKNOWN"
type input "1725"
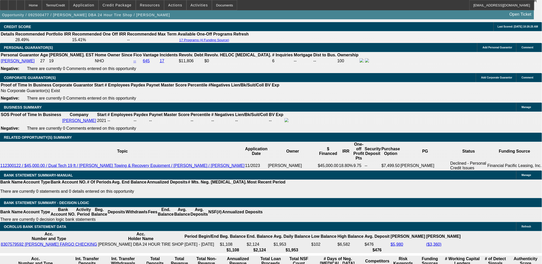
type input "23.8"
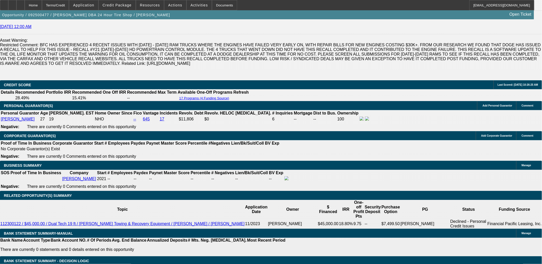
scroll to position [686, 0]
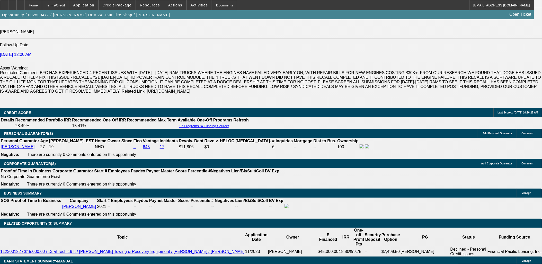
type input "$1,725.00"
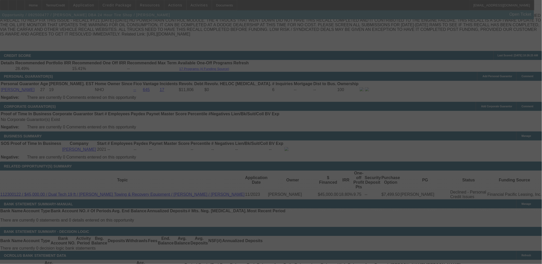
scroll to position [772, 0]
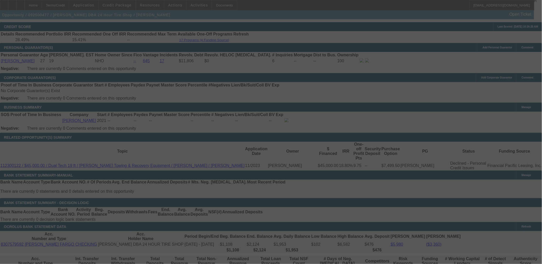
select select "0.1"
select select "0"
select select "2"
select select "0"
select select "6"
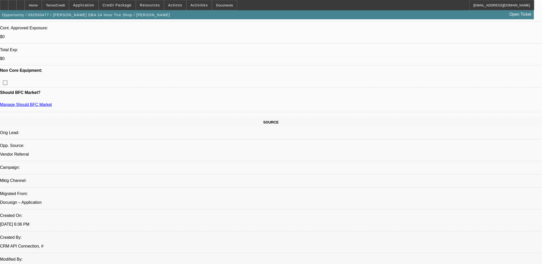
scroll to position [114, 0]
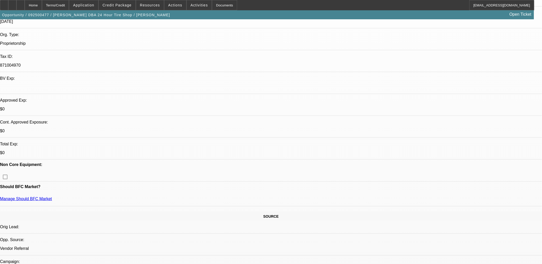
drag, startPoint x: 485, startPoint y: 133, endPoint x: 366, endPoint y: 125, distance: 119.7
copy div "Calvin Robinson has operated DBA 24 Hour Tire Shop since August 10, 2021 (busin…"
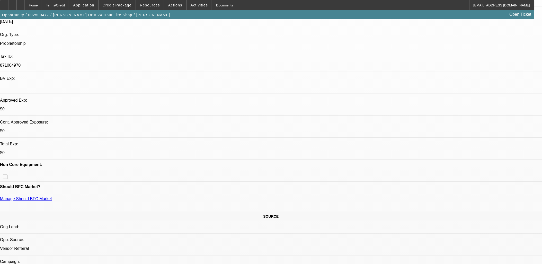
radio input "true"
drag, startPoint x: 478, startPoint y: 93, endPoint x: 477, endPoint y: 95, distance: 2.7
paste textarea "Calvin Robinson has operated DBA 24 Hour Tire Shop since August 10, 2021 (busin…"
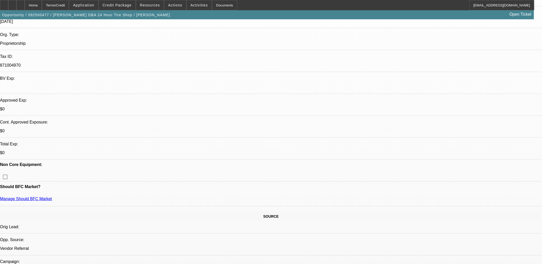
scroll to position [12, 0]
drag, startPoint x: 416, startPoint y: 106, endPoint x: 405, endPoint y: 106, distance: 10.6
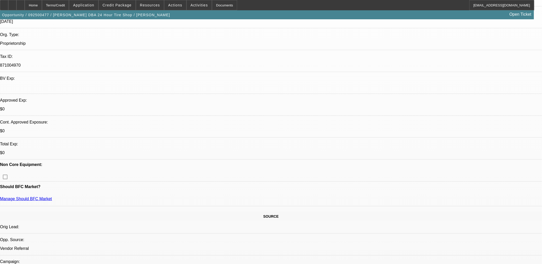
scroll to position [17, 0]
type textarea "[PERSON_NAME] has operated DBA 24 Hour Tire Shop since [DATE] (business license…"
radio input "true"
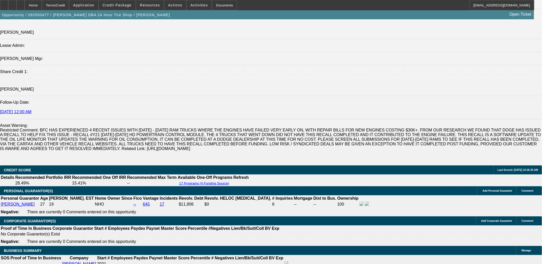
scroll to position [629, 0]
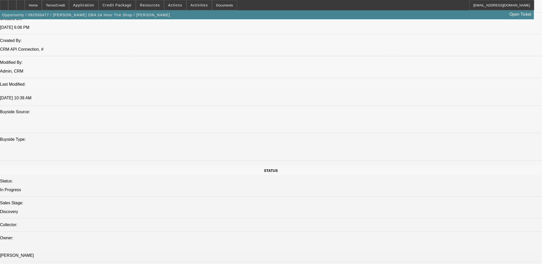
scroll to position [315, 0]
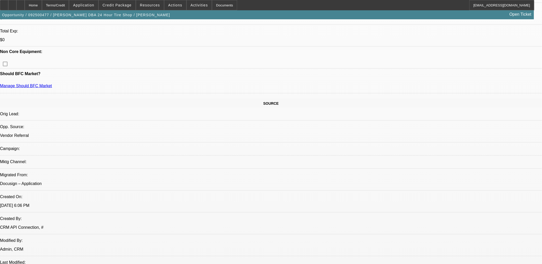
scroll to position [143, 0]
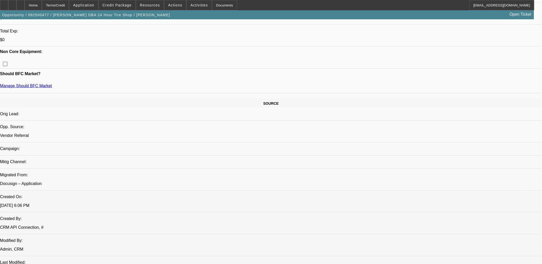
scroll to position [315, 0]
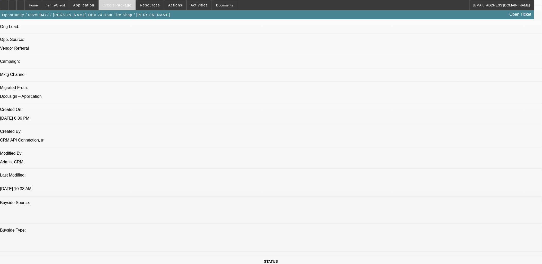
click at [125, 6] on span "Credit Package" at bounding box center [117, 5] width 29 height 4
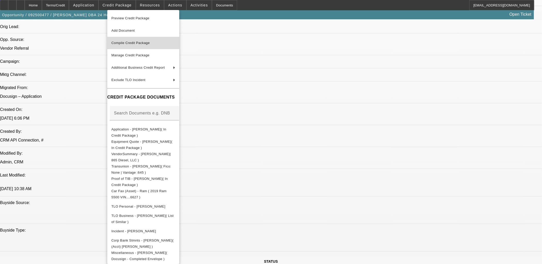
click at [132, 45] on span "Compile Credit Package" at bounding box center [143, 43] width 64 height 6
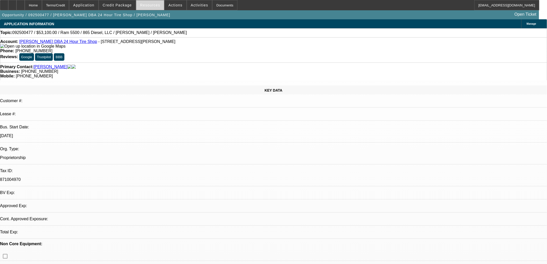
select select "0.1"
select select "0"
select select "2"
select select "0"
select select "6"
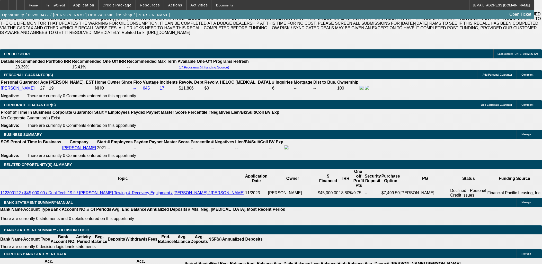
scroll to position [743, 0]
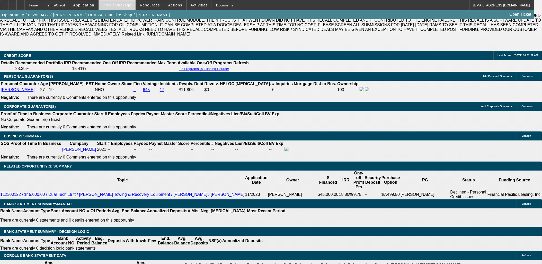
click at [124, 6] on span "Credit Package" at bounding box center [117, 5] width 29 height 4
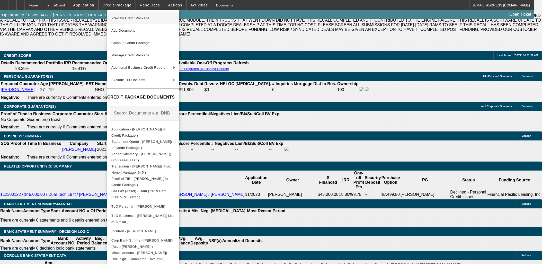
click at [126, 16] on span "Preview Credit Package" at bounding box center [130, 18] width 38 height 4
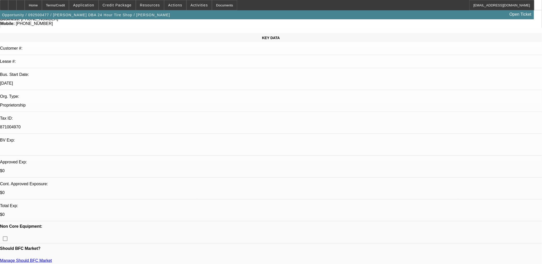
scroll to position [114, 0]
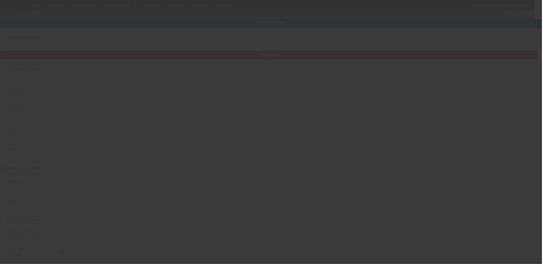
type input "[PERSON_NAME]"
type input "1385 Robin Hood Ln"
type input "38111"
type input "Memphis"
type input "[PHONE_NUMBER]"
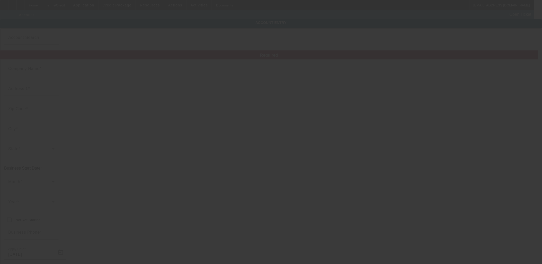
type input "24 Hour Tire Shop"
type input "871004970"
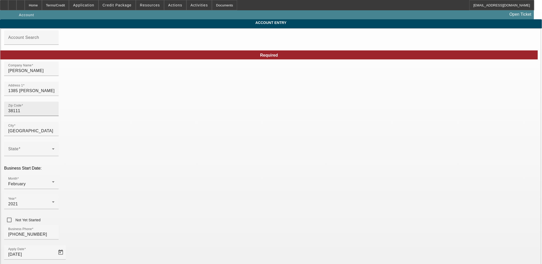
type input "9/22/2025"
drag, startPoint x: 184, startPoint y: 95, endPoint x: 106, endPoint y: 93, distance: 78.0
type input "9185 Acadia Pl"
drag, startPoint x: 147, startPoint y: 115, endPoint x: 109, endPoint y: 114, distance: 38.6
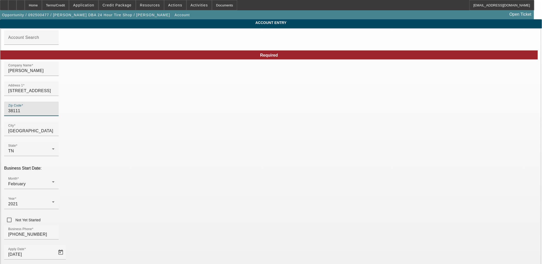
type input "3"
type input "38018"
type input "Cordova"
type input "Shelby"
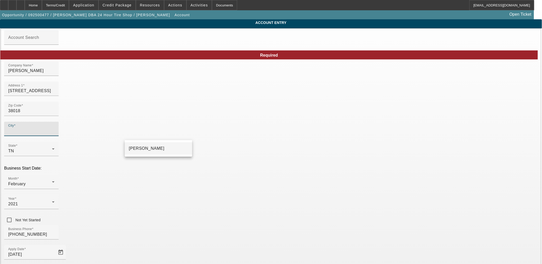
click at [150, 149] on mat-option "Cordova" at bounding box center [158, 148] width 67 height 12
type input "Cordova"
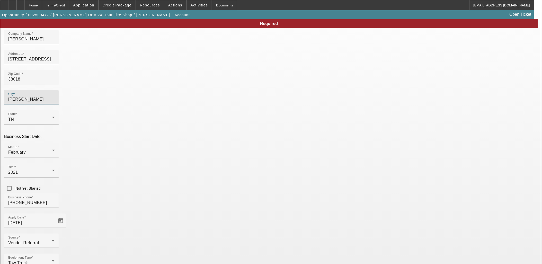
scroll to position [38, 0]
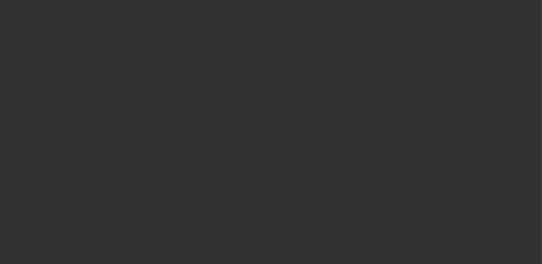
select select "0.1"
select select "0"
select select "2"
select select "0"
select select "6"
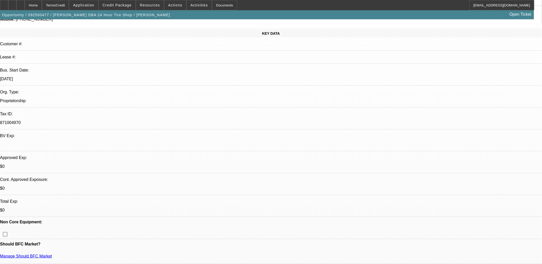
scroll to position [57, 0]
click at [111, 3] on span "Credit Package" at bounding box center [117, 5] width 29 height 4
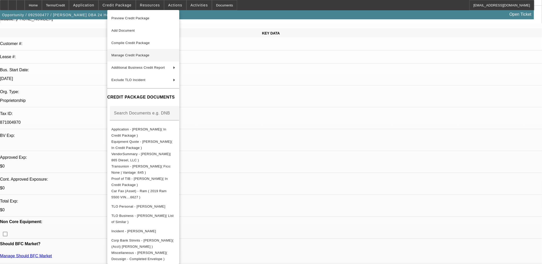
click at [131, 57] on span "Manage Credit Package" at bounding box center [143, 55] width 64 height 6
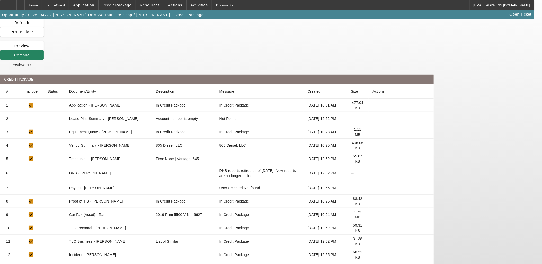
scroll to position [27, 0]
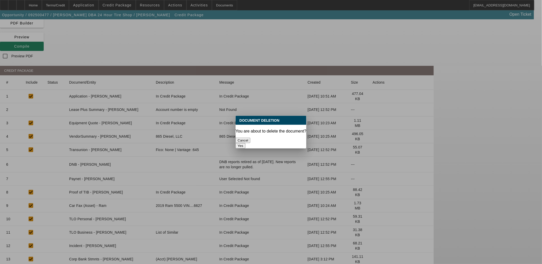
scroll to position [0, 0]
click at [246, 143] on button "Yes" at bounding box center [241, 145] width 10 height 5
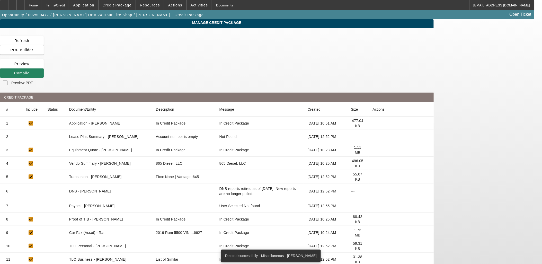
click at [373, 123] on icon at bounding box center [373, 123] width 0 height 0
click at [16, 5] on div at bounding box center [12, 5] width 8 height 10
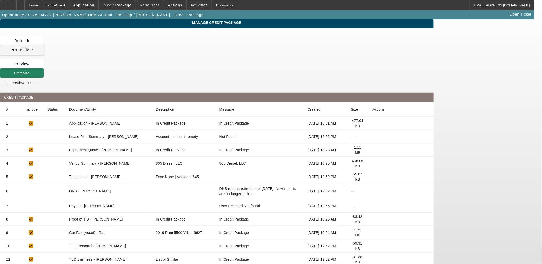
click at [33, 48] on span "PDF Builder" at bounding box center [21, 50] width 23 height 4
click at [42, 4] on div "Home" at bounding box center [33, 5] width 17 height 10
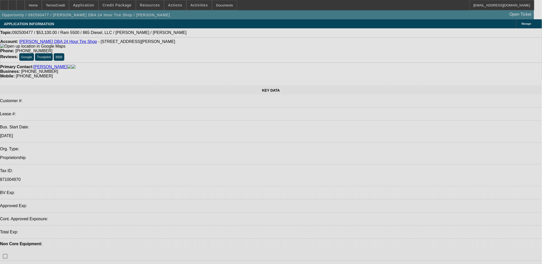
select select "0.1"
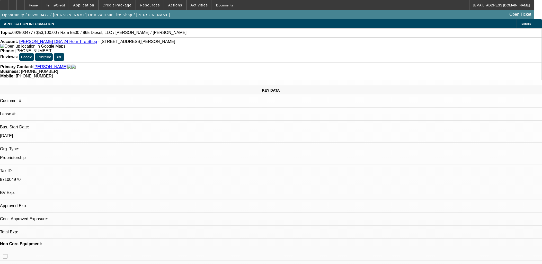
select select "0"
select select "2"
select select "0"
select select "6"
click at [126, 5] on span "Credit Package" at bounding box center [117, 5] width 29 height 4
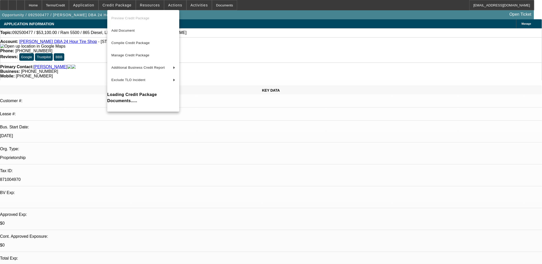
click at [117, 4] on div at bounding box center [271, 132] width 542 height 264
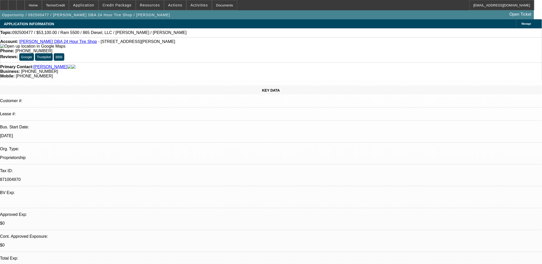
click at [117, 4] on span "Credit Package" at bounding box center [117, 5] width 29 height 4
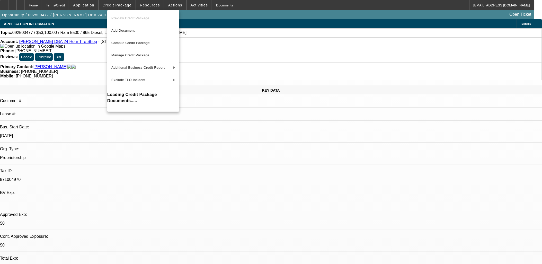
click at [117, 4] on div at bounding box center [271, 132] width 542 height 264
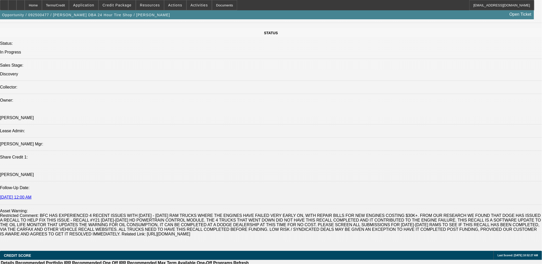
scroll to position [715, 0]
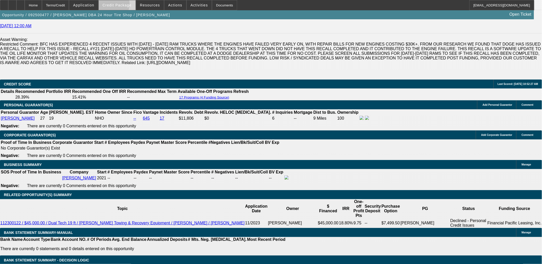
click at [118, 5] on span "Credit Package" at bounding box center [117, 5] width 29 height 4
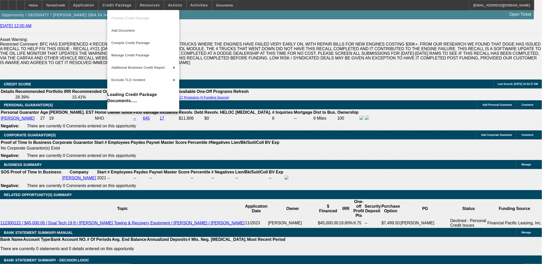
click at [118, 5] on div at bounding box center [271, 132] width 542 height 264
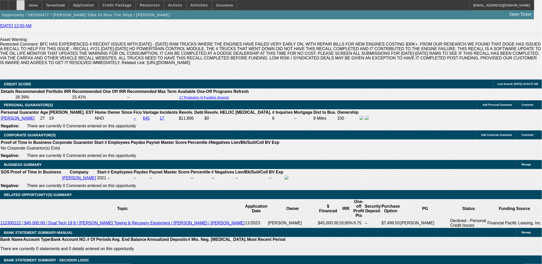
click at [25, 3] on div at bounding box center [20, 5] width 8 height 10
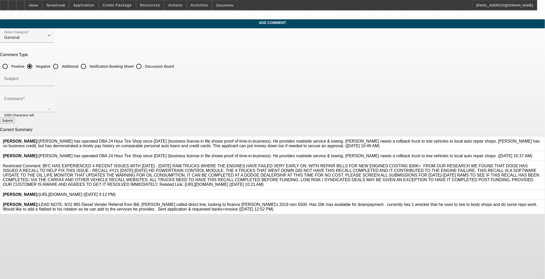
click at [228, 154] on icon at bounding box center [532, 154] width 0 height 0
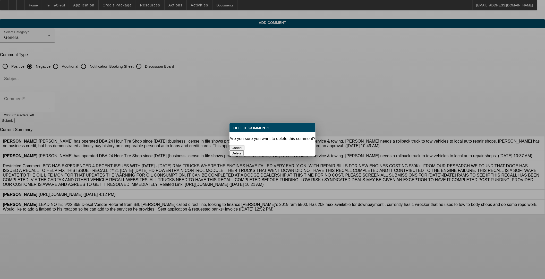
click at [228, 151] on button "Delete" at bounding box center [236, 153] width 14 height 5
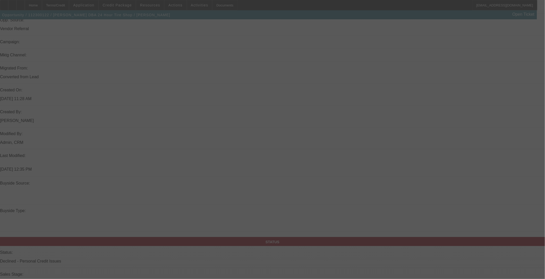
scroll to position [512, 0]
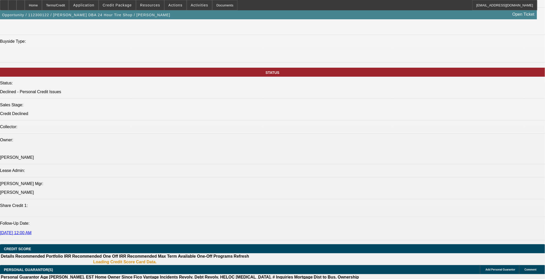
select select "0"
select select "0.1"
select select "0"
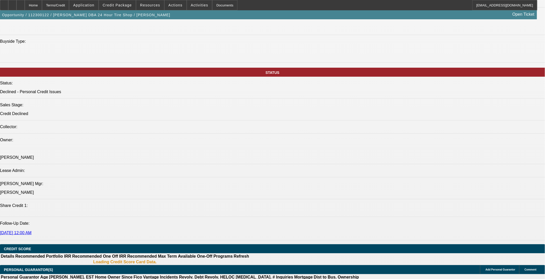
select select "0.1"
select select "0.15"
select select "2"
select select "0.1"
select select "1"
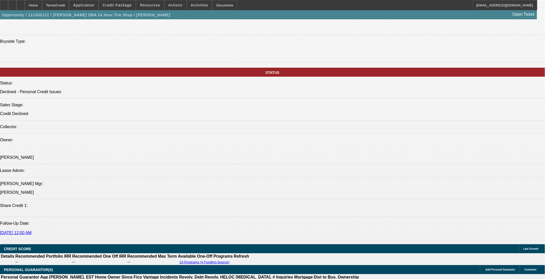
select select "1"
select select "4"
select select "1"
select select "4"
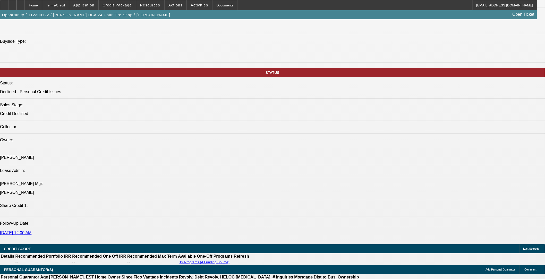
select select "1"
select select "2"
select select "4"
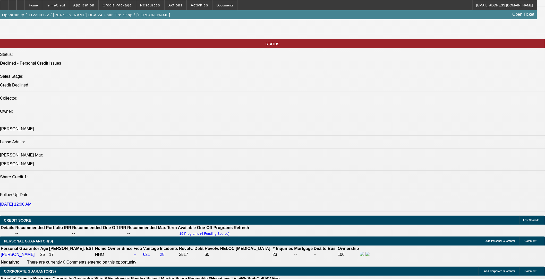
scroll to position [143, 0]
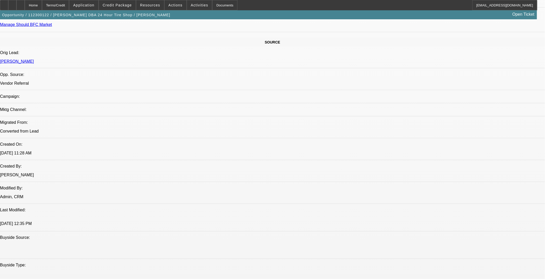
scroll to position [169, 0]
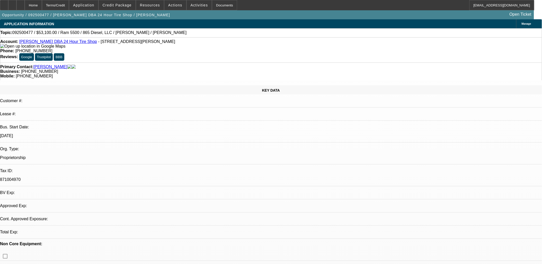
select select "0.1"
select select "0"
select select "2"
select select "0"
select select "6"
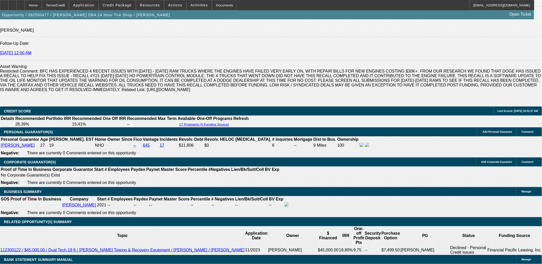
scroll to position [772, 0]
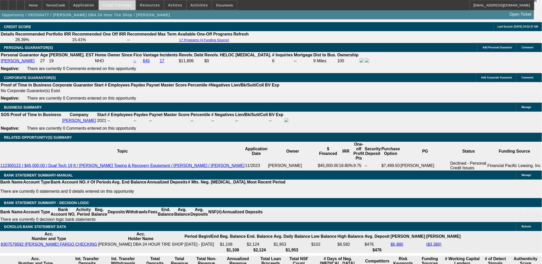
click at [122, 5] on span "Credit Package" at bounding box center [117, 5] width 29 height 4
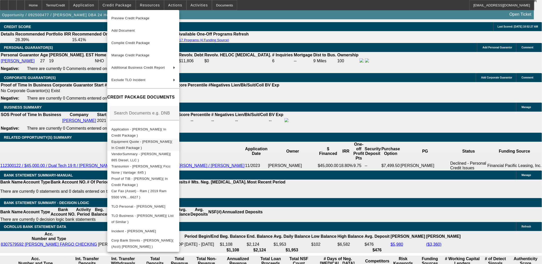
scroll to position [787, 0]
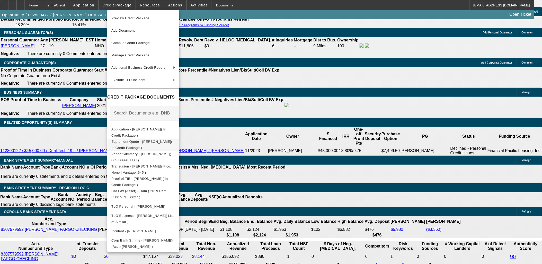
click at [134, 138] on button "Equipment Quote - [PERSON_NAME]( In Credit Package )" at bounding box center [143, 144] width 72 height 12
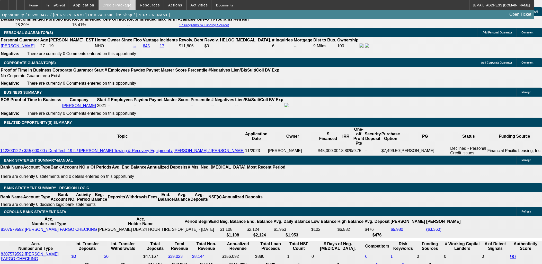
click at [123, 5] on span "Credit Package" at bounding box center [117, 5] width 29 height 4
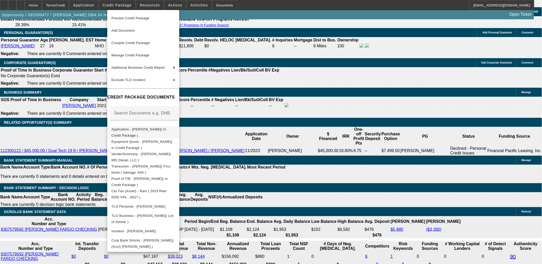
click at [129, 126] on button "Application - [PERSON_NAME]( In Credit Package )" at bounding box center [143, 132] width 72 height 12
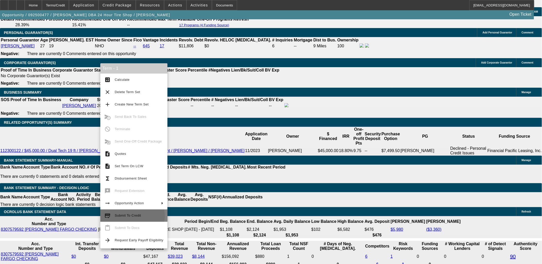
click at [131, 216] on span "Submit To Credit" at bounding box center [128, 216] width 26 height 4
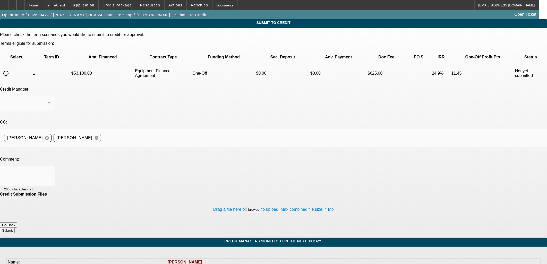
click at [11, 68] on input "radio" at bounding box center [6, 73] width 10 height 10
radio input "true"
click at [50, 170] on textarea at bounding box center [27, 176] width 46 height 12
type textarea "CP EF with $$ down?"
click at [15, 228] on button "Submit" at bounding box center [7, 230] width 15 height 5
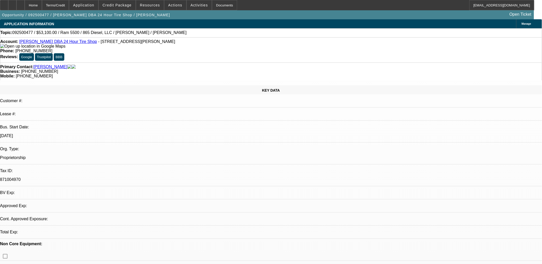
select select "0.1"
select select "0"
select select "2"
select select "0"
select select "6"
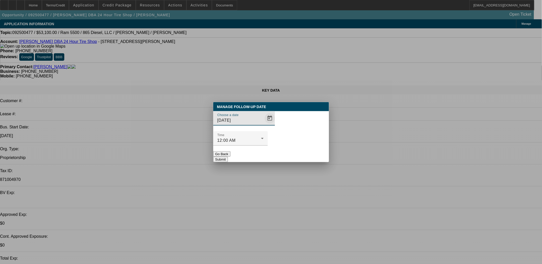
click at [264, 125] on span "Open calendar" at bounding box center [270, 118] width 12 height 12
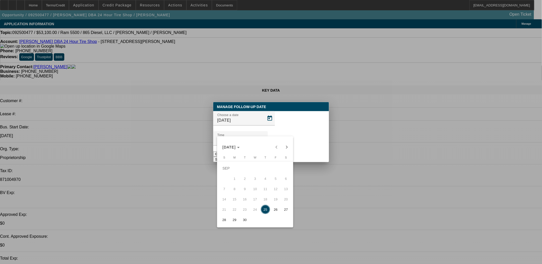
click at [235, 218] on span "29" at bounding box center [234, 219] width 9 height 9
type input "[DATE]"
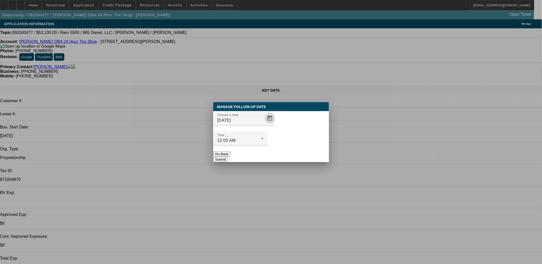
click at [228, 157] on button "Submit" at bounding box center [220, 159] width 15 height 5
